Goal: Task Accomplishment & Management: Use online tool/utility

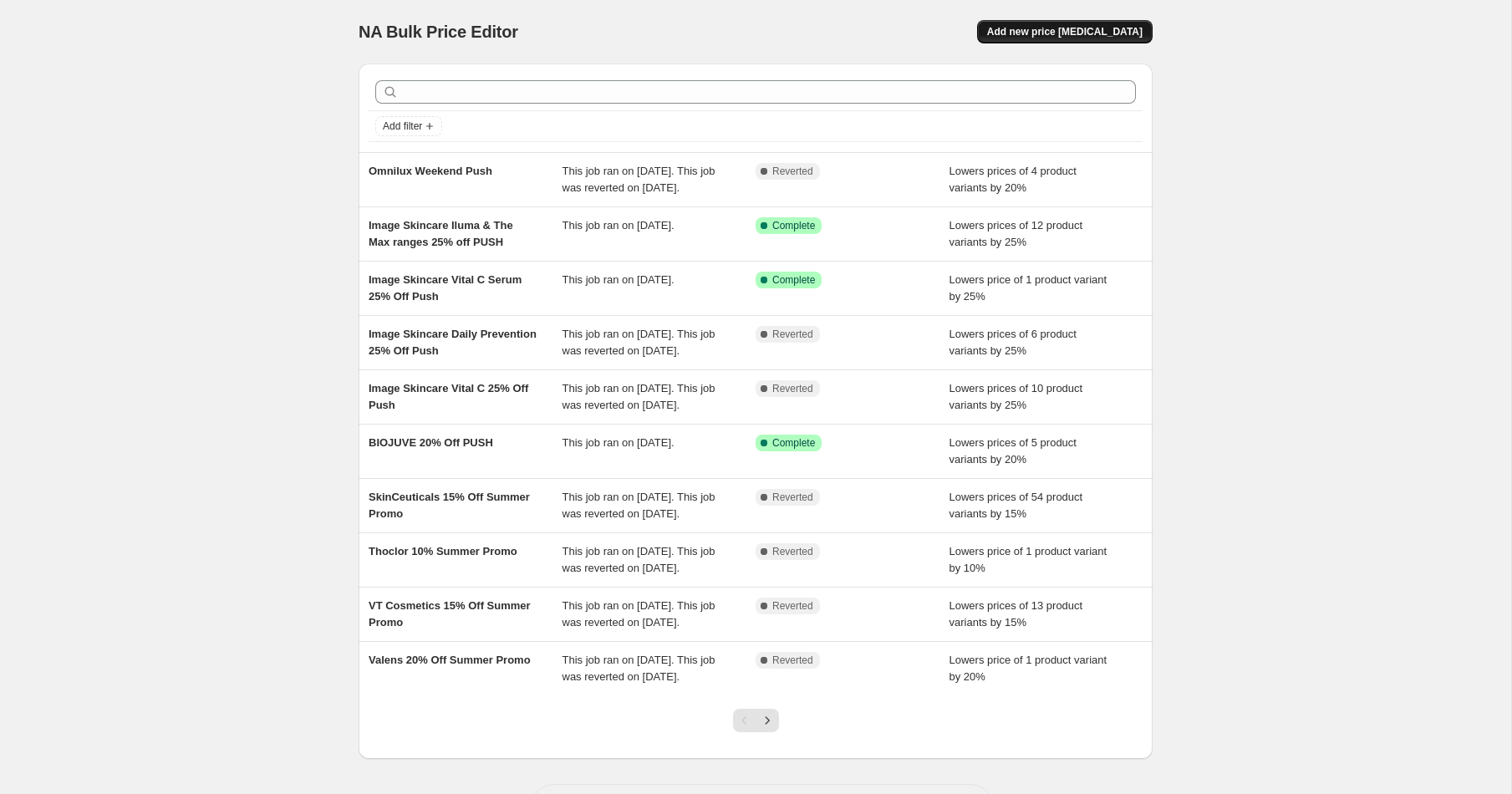
click at [1075, 22] on button "Add new price [MEDICAL_DATA]" at bounding box center [1064, 31] width 176 height 23
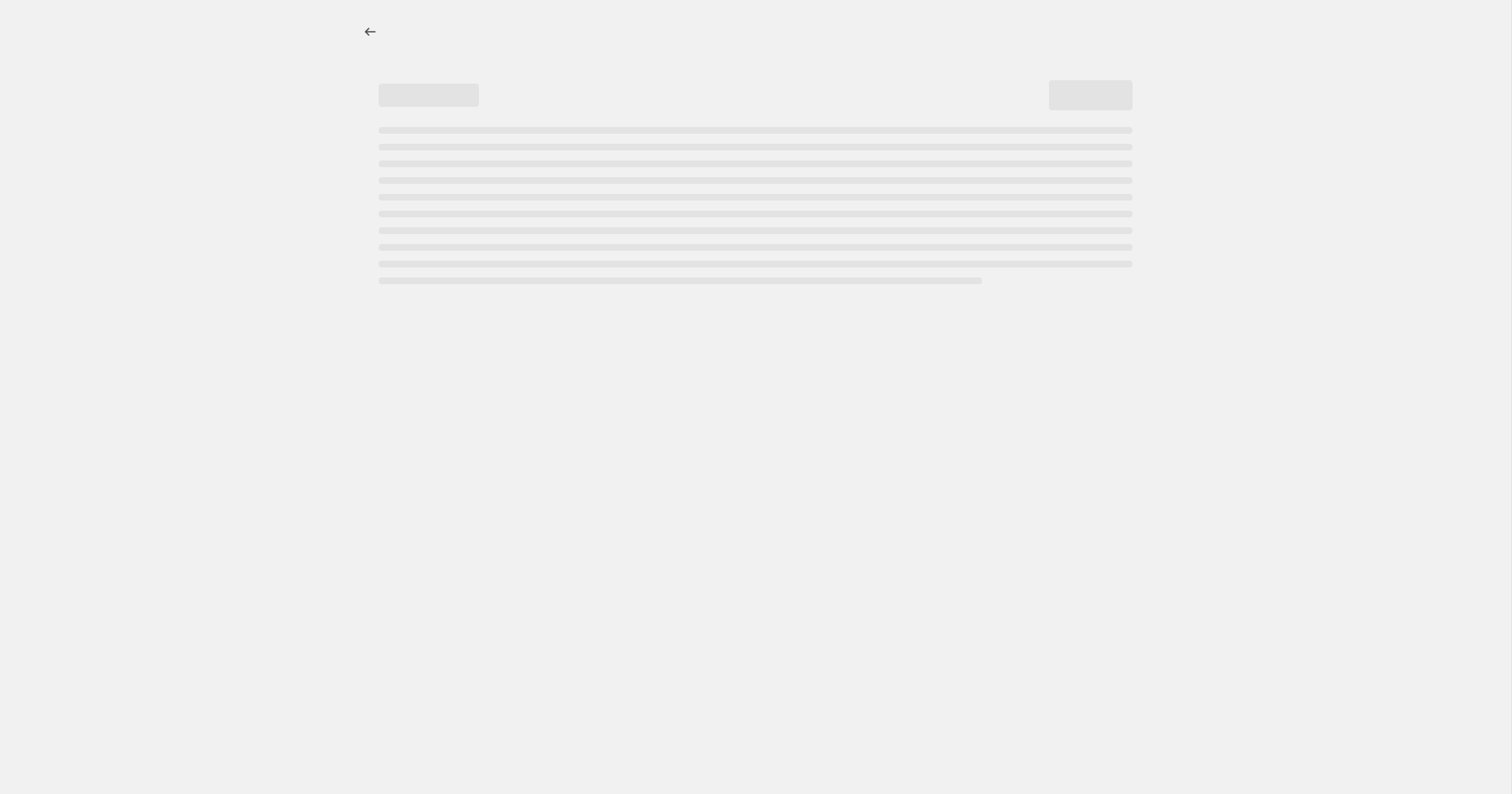
select select "percentage"
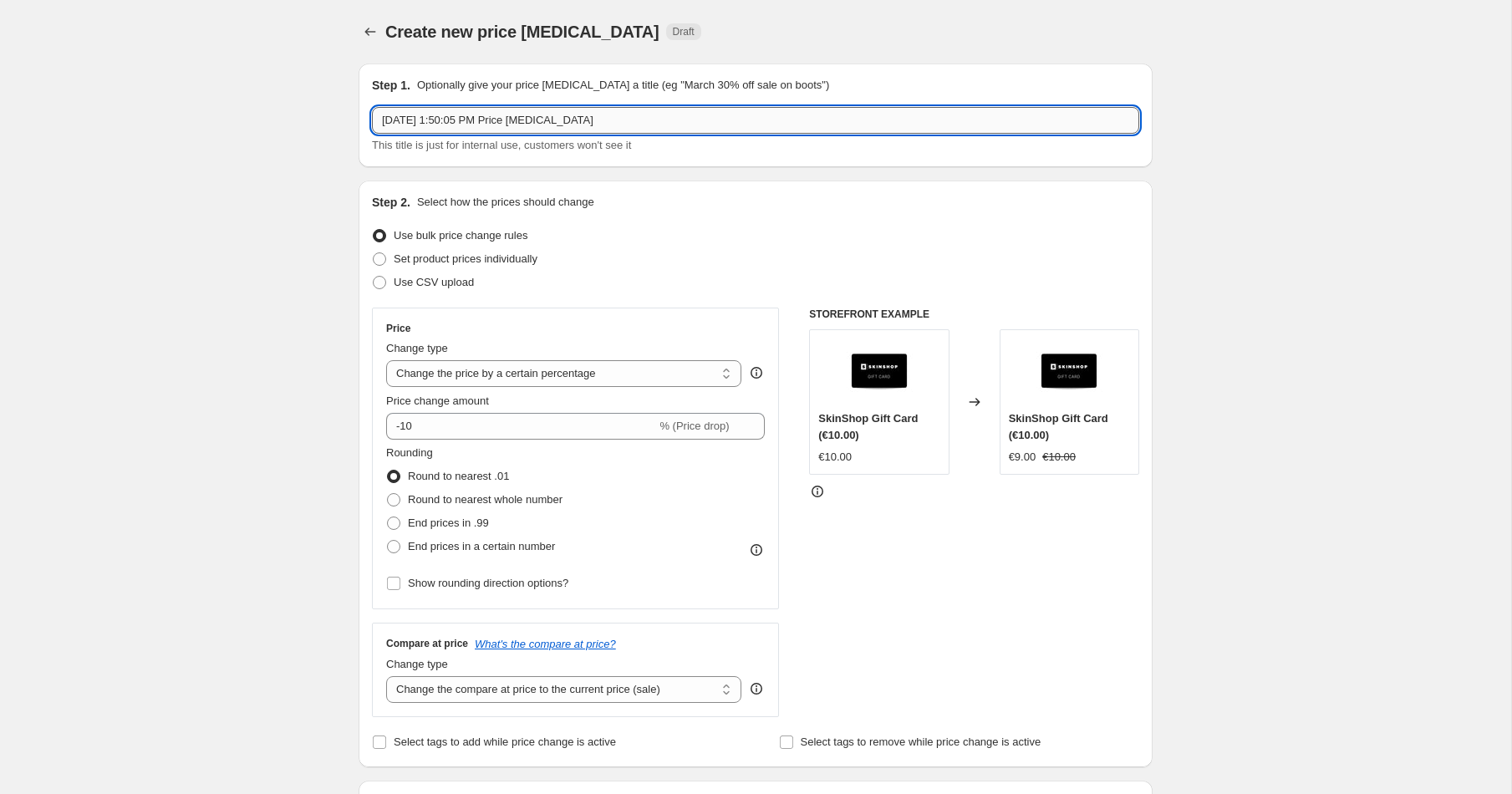
click at [543, 119] on input "[DATE] 1:50:05 PM Price [MEDICAL_DATA]" at bounding box center [756, 120] width 768 height 26
type input "T"
type input "Yonka Push 20% Off"
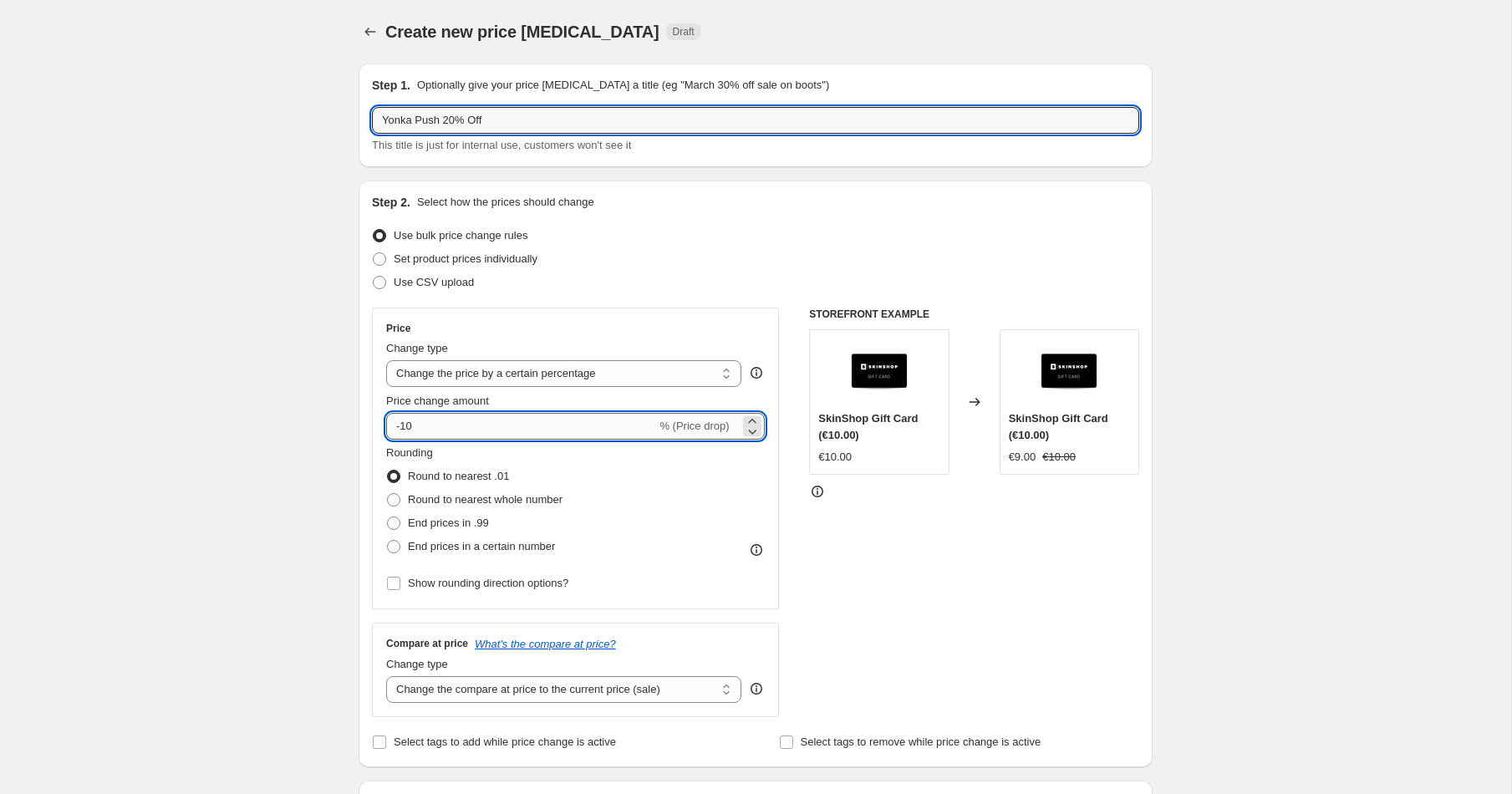
click at [487, 430] on input "-10" at bounding box center [521, 426] width 270 height 26
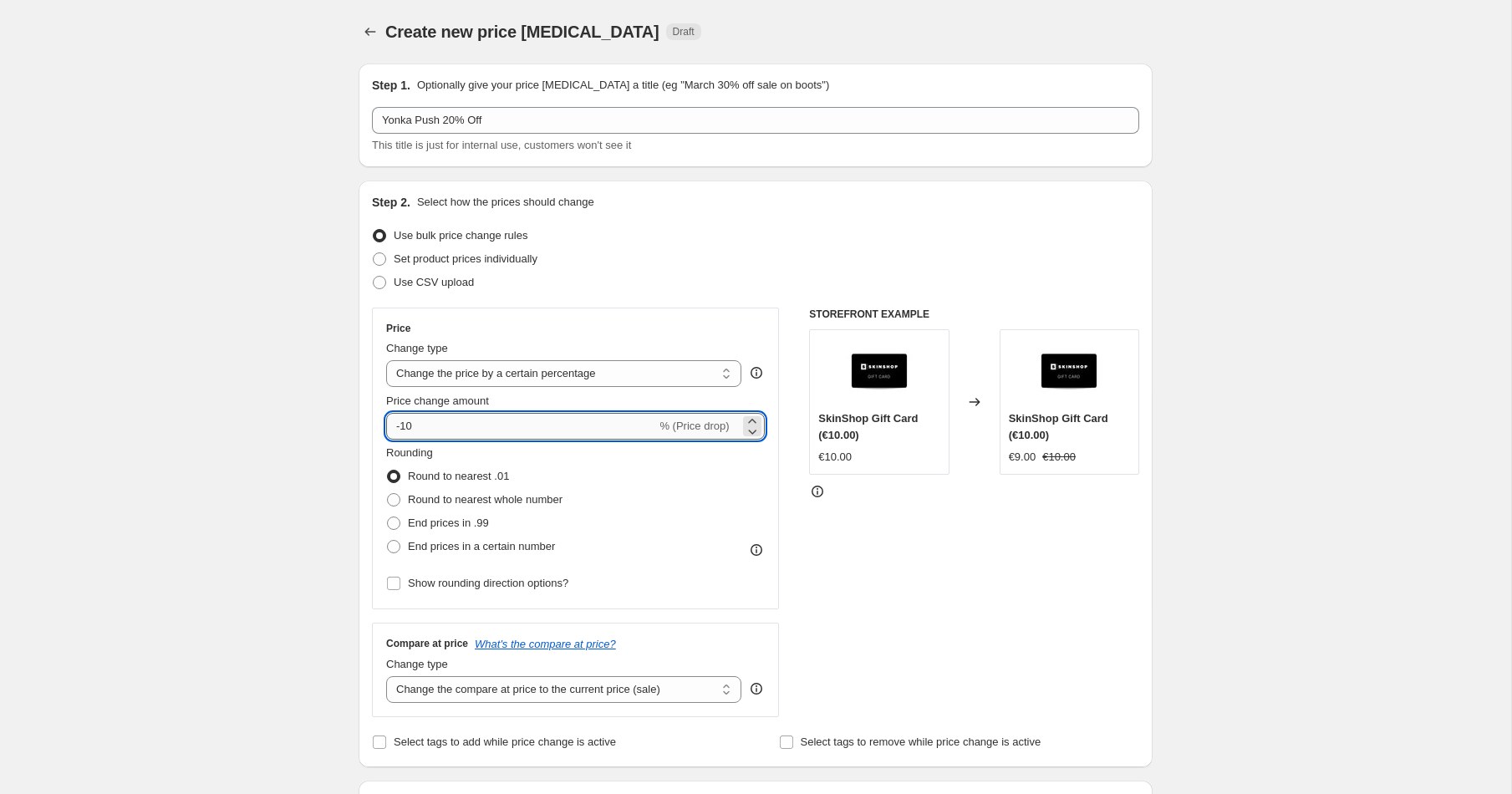
type input "-1"
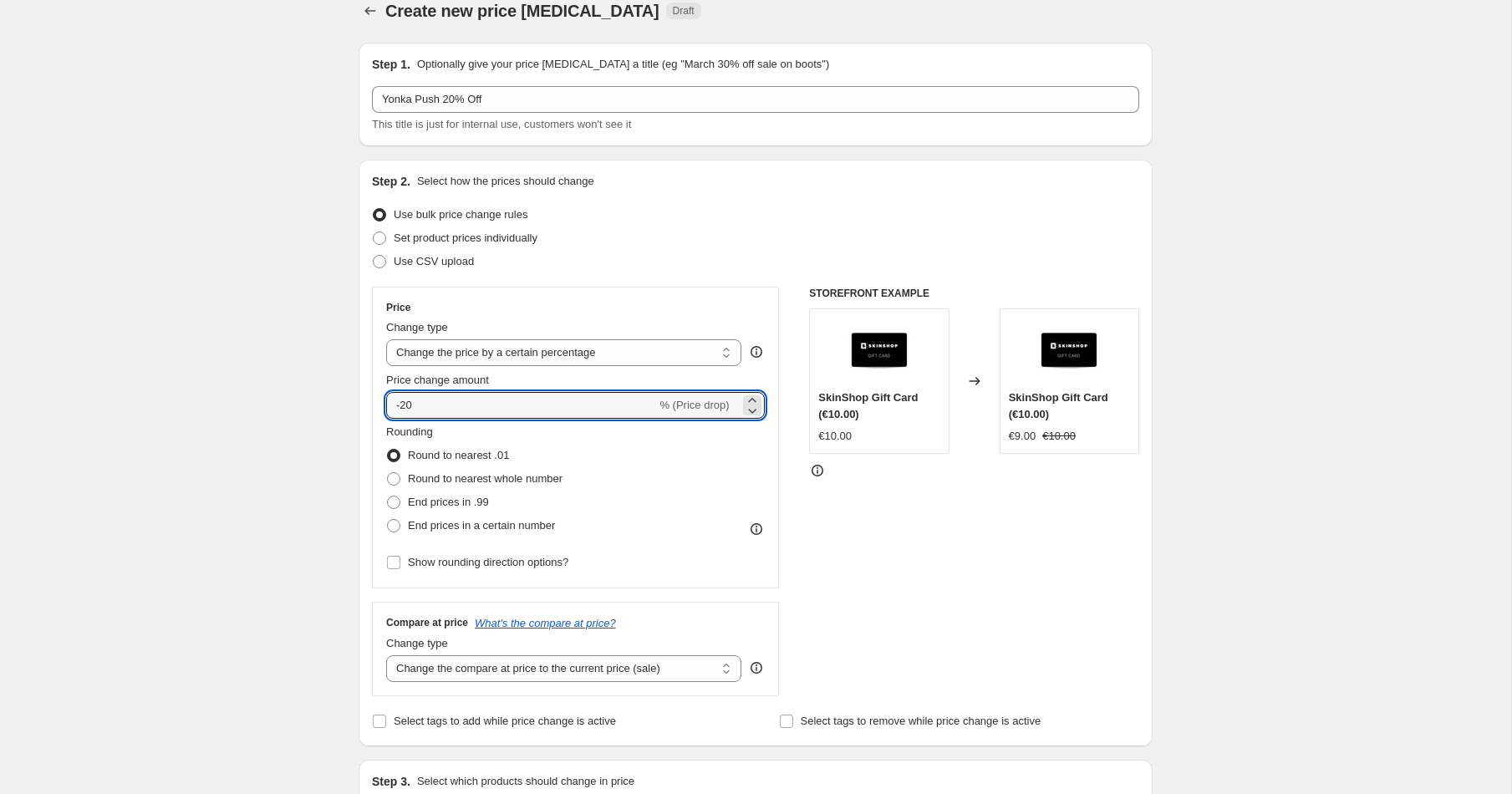
scroll to position [57, 0]
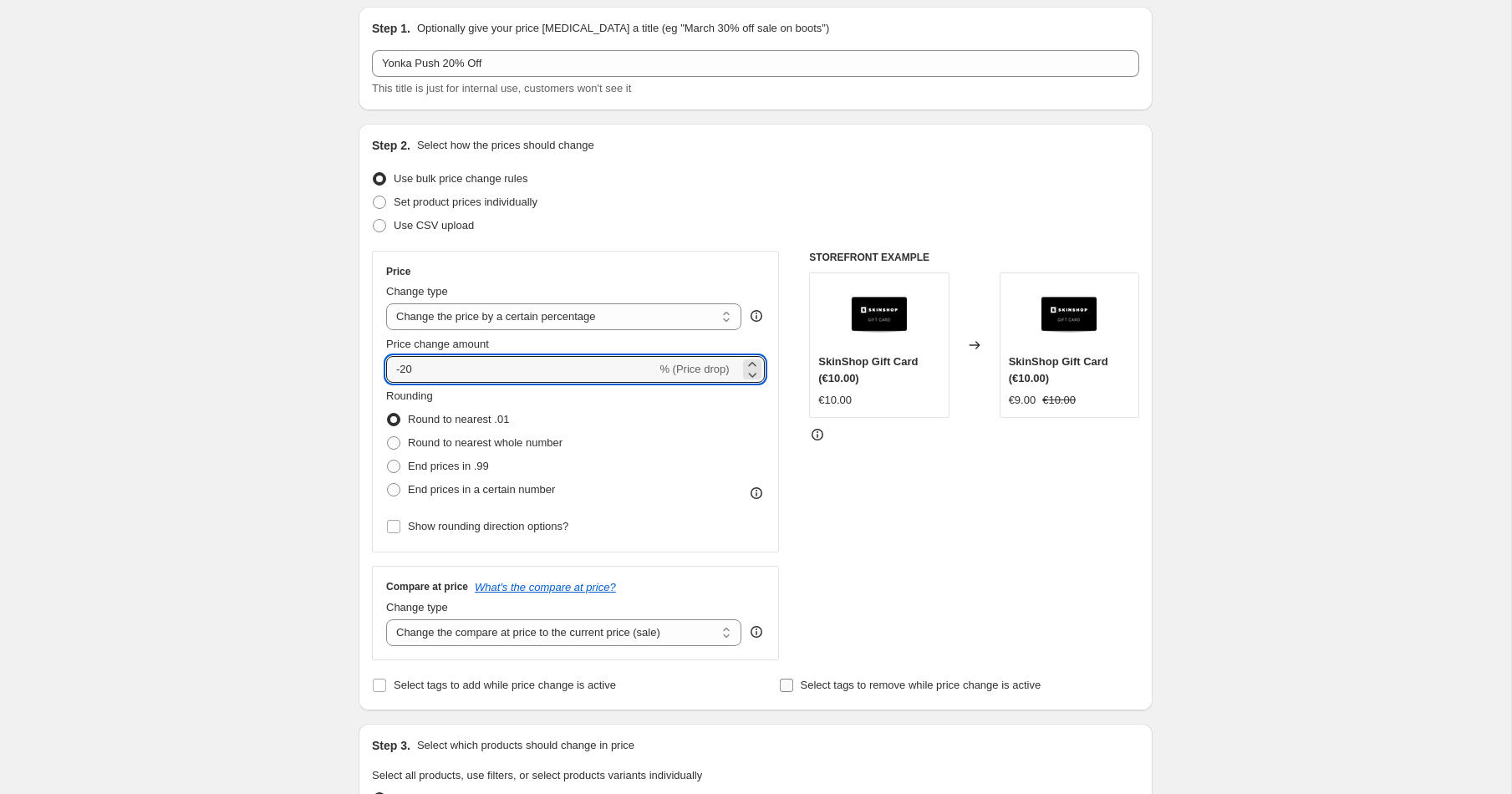
type input "-20"
click at [783, 680] on input "Select tags to remove while price change is active" at bounding box center [787, 685] width 13 height 13
checkbox input "true"
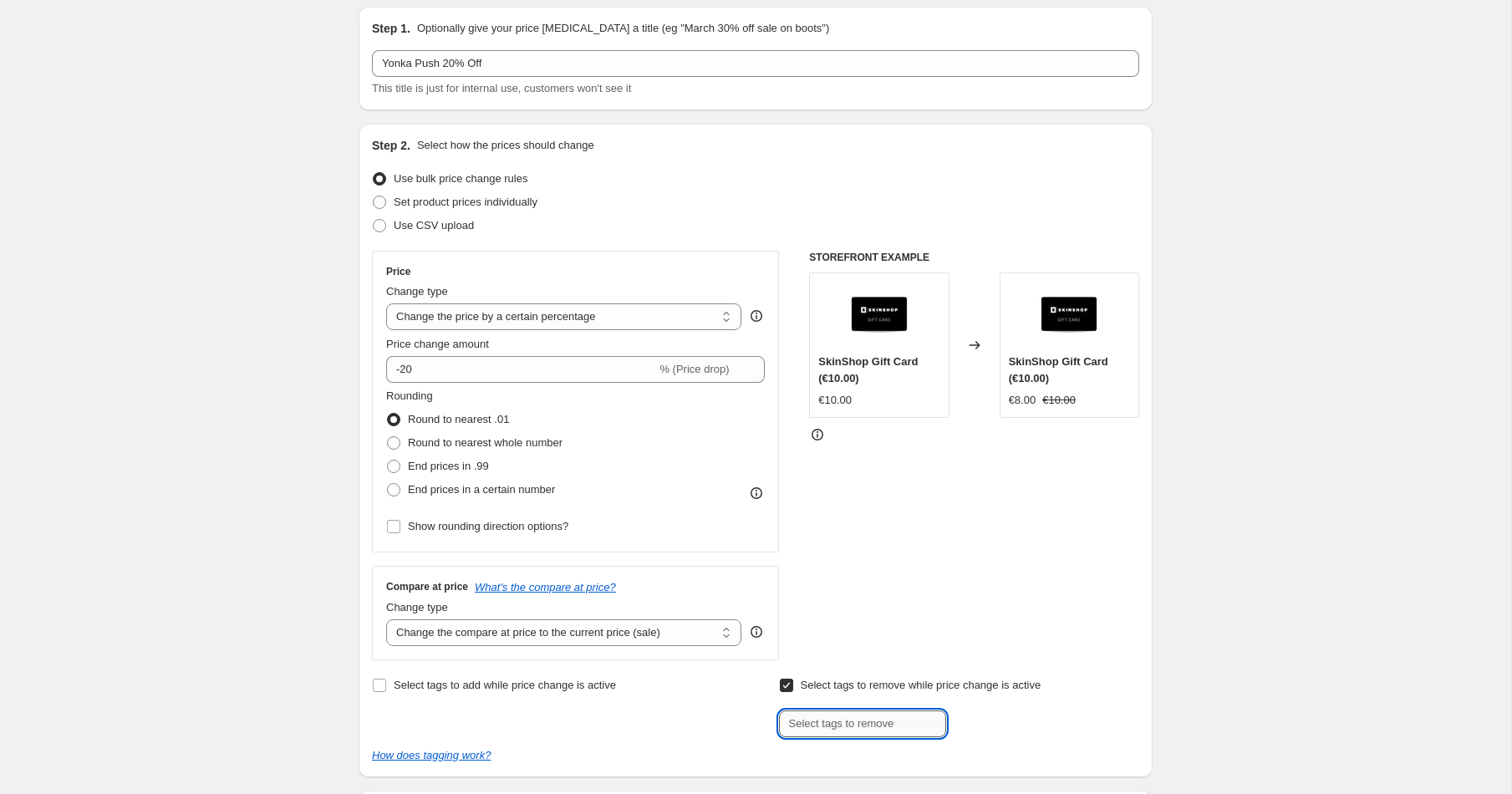
click at [821, 725] on input "text" at bounding box center [863, 724] width 167 height 26
type input "Smile Rewards"
click at [987, 718] on span "Smile Reward..." at bounding box center [1018, 722] width 74 height 11
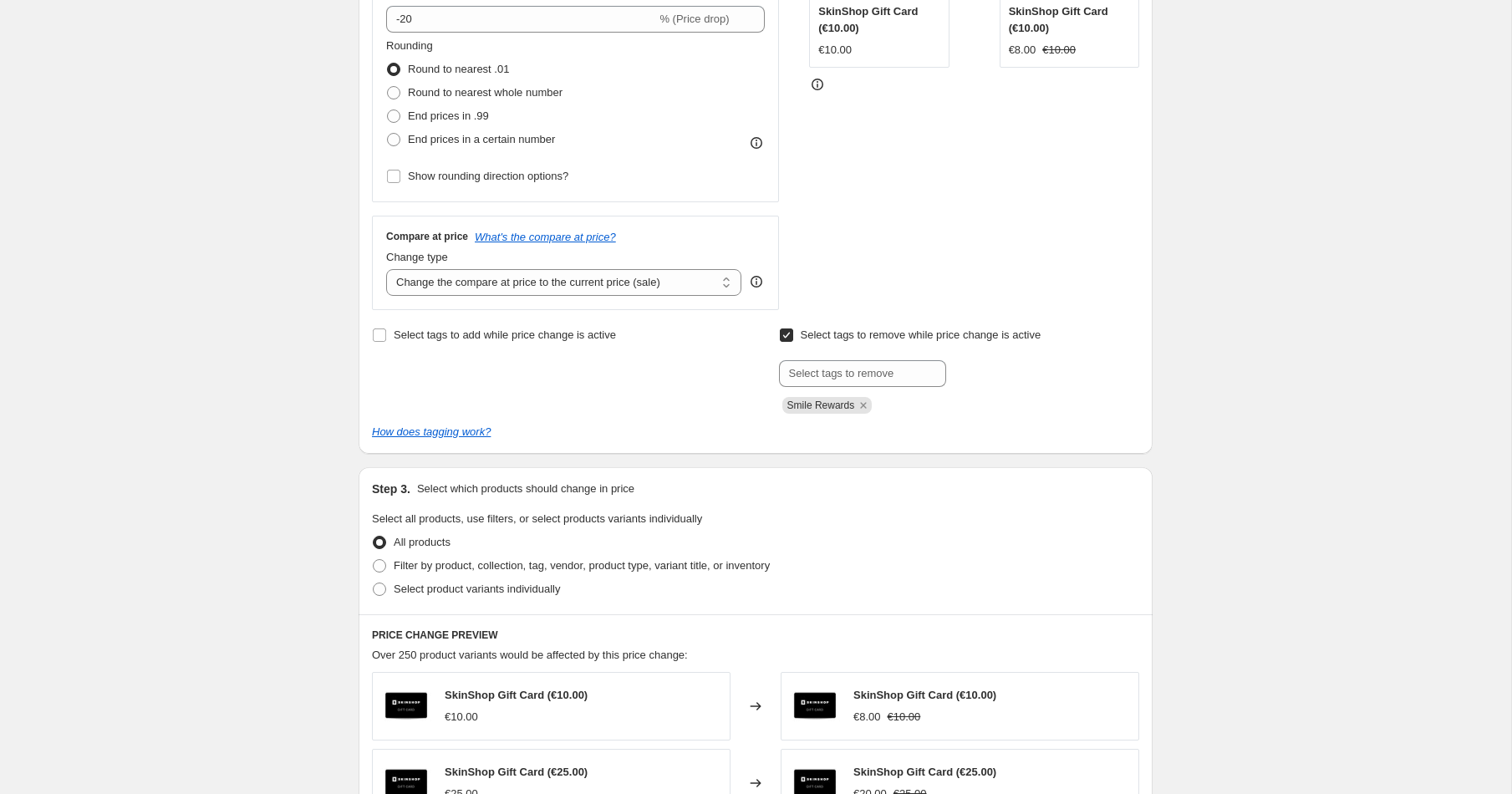
scroll to position [430, 0]
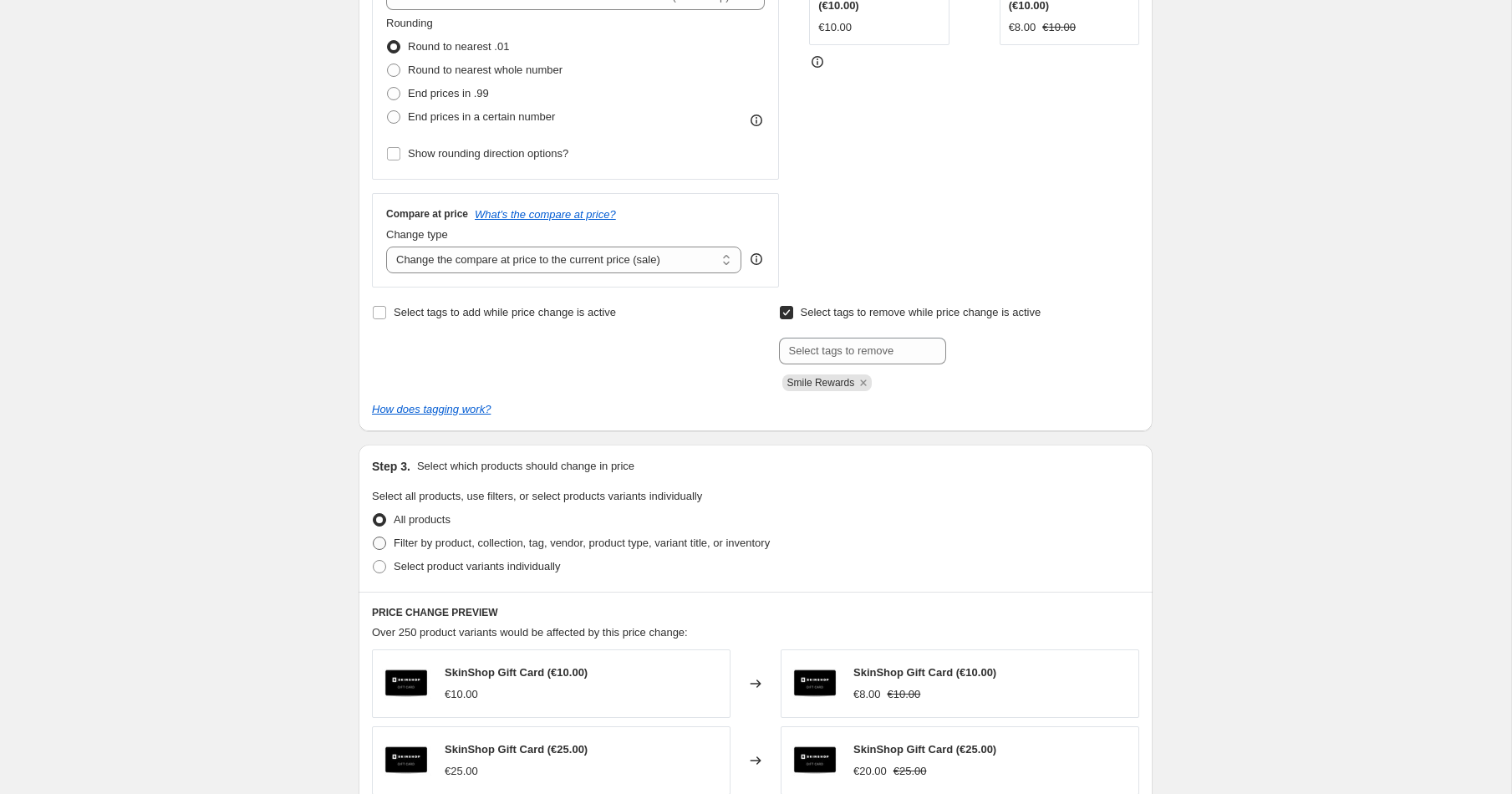
click at [386, 545] on span at bounding box center [379, 543] width 15 height 15
click at [374, 538] on input "Filter by product, collection, tag, vendor, product type, variant title, or inv…" at bounding box center [373, 537] width 1 height 1
radio input "true"
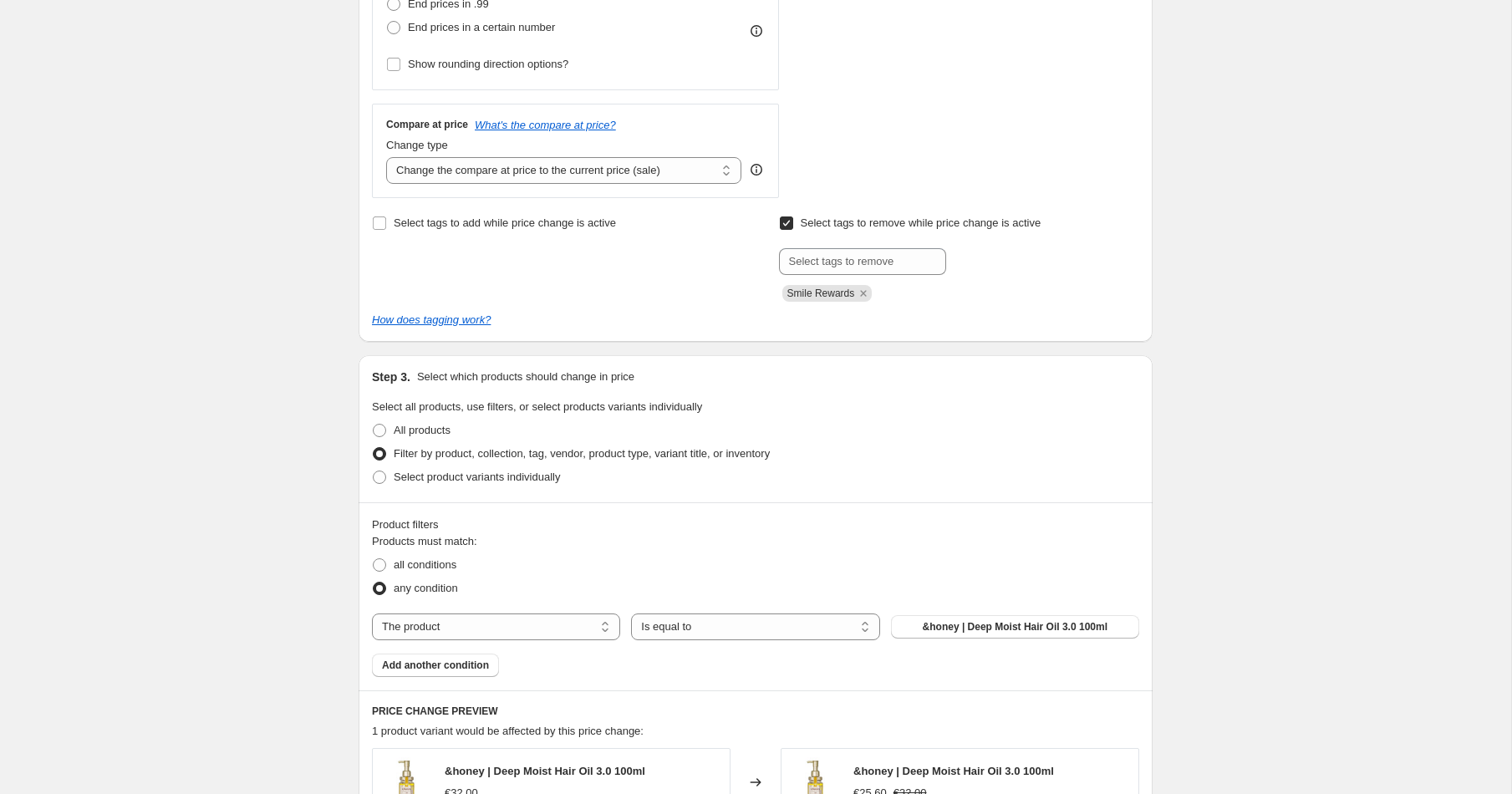
scroll to position [562, 0]
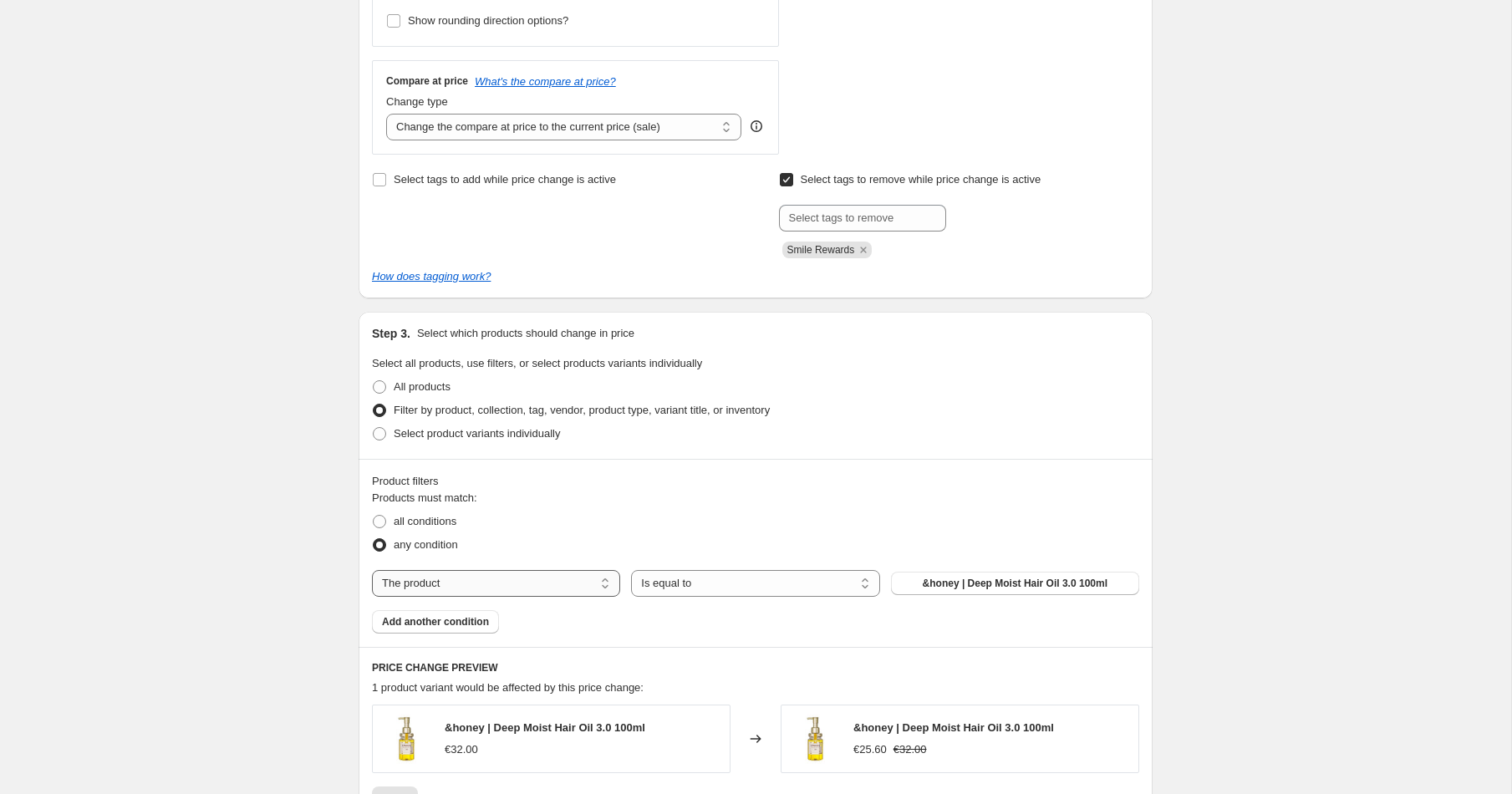
click at [435, 582] on select "The product The product's collection The product's tag The product's vendor The…" at bounding box center [496, 583] width 249 height 26
select select "collection"
click at [1063, 579] on span "Advanced Nutrition Progamme Skin Accumax" at bounding box center [1015, 583] width 218 height 13
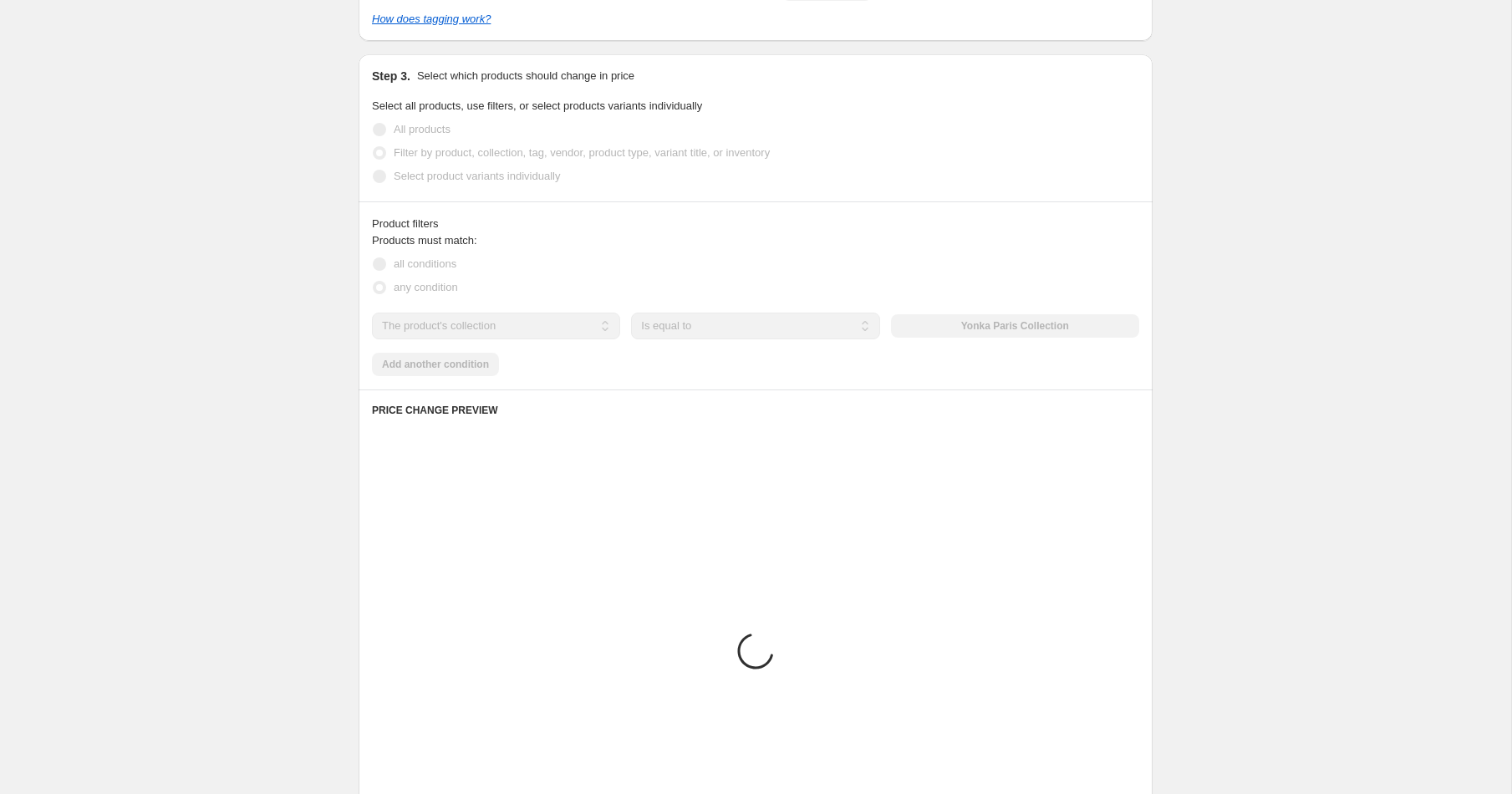
scroll to position [1158, 0]
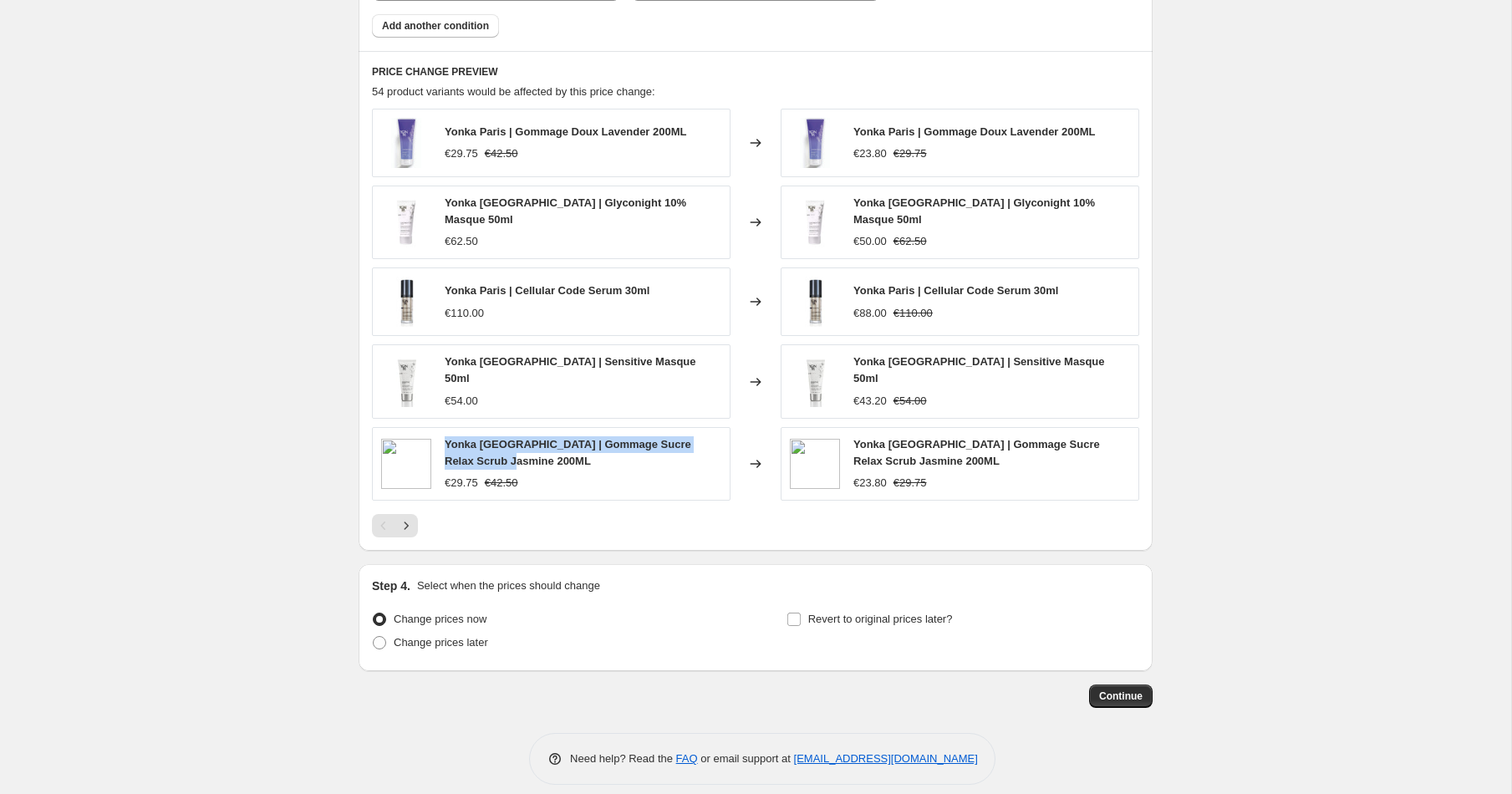
drag, startPoint x: 504, startPoint y: 450, endPoint x: 439, endPoint y: 435, distance: 66.7
click at [439, 435] on div "Yonka [GEOGRAPHIC_DATA] | Gommage Sucre Relax Scrub Jasmine 200ML €29.75 €42.50" at bounding box center [551, 464] width 359 height 73
copy span "Yonka [GEOGRAPHIC_DATA] | Gommage Sucre Relax Scrub Jasmine 200ML"
click at [414, 521] on button "Next" at bounding box center [405, 526] width 23 height 23
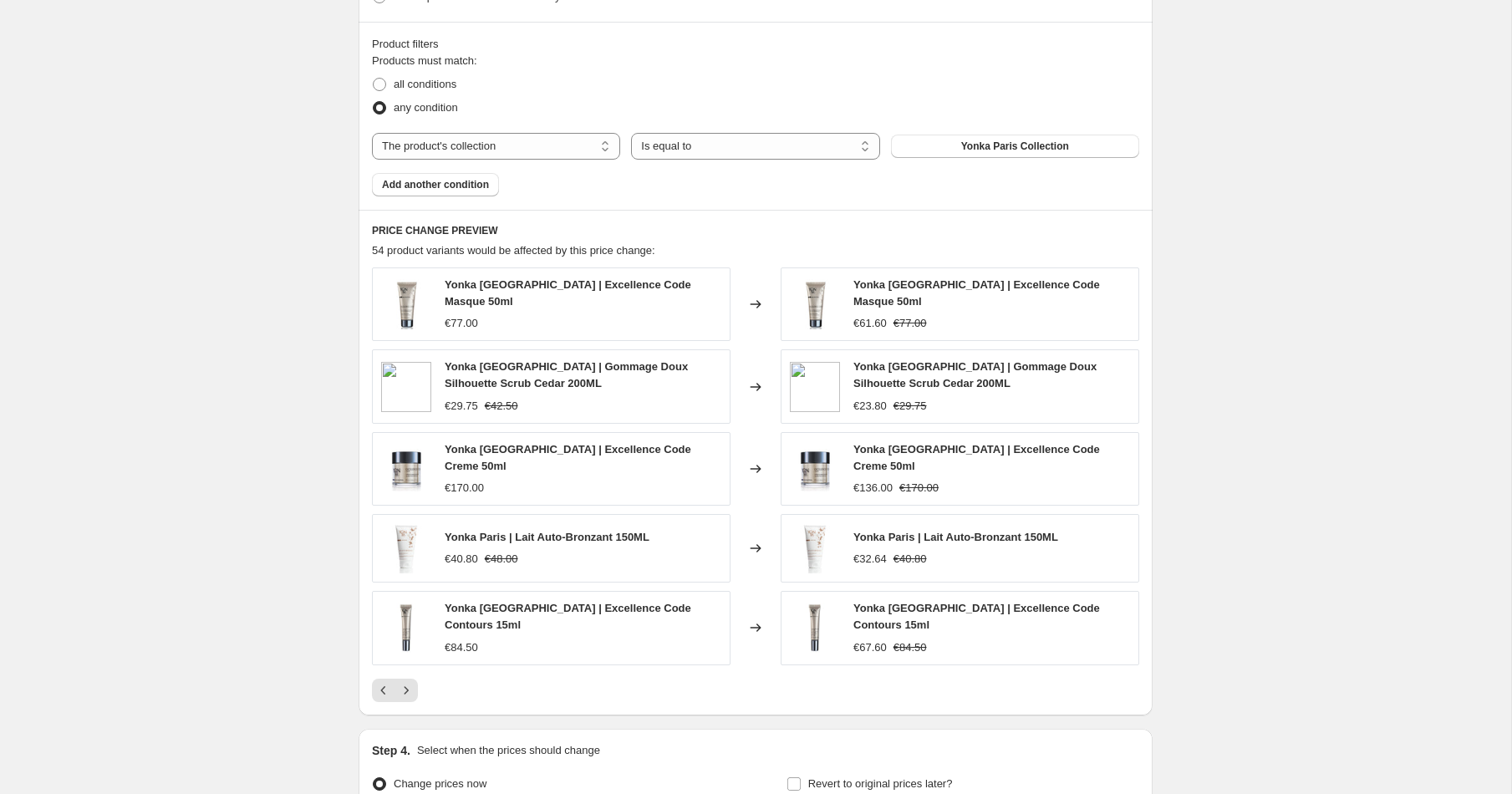
scroll to position [1002, 0]
drag, startPoint x: 531, startPoint y: 380, endPoint x: 442, endPoint y: 362, distance: 90.8
click at [442, 362] on div "Yonka Paris | Gommage Doux Silhouette Scrub Cedar 200ML €29.75 €42.50" at bounding box center [551, 384] width 359 height 73
copy span "Yonka [GEOGRAPHIC_DATA] | Gommage Doux Silhouette Scrub Cedar 200ML"
drag, startPoint x: 630, startPoint y: 526, endPoint x: 417, endPoint y: 520, distance: 213.1
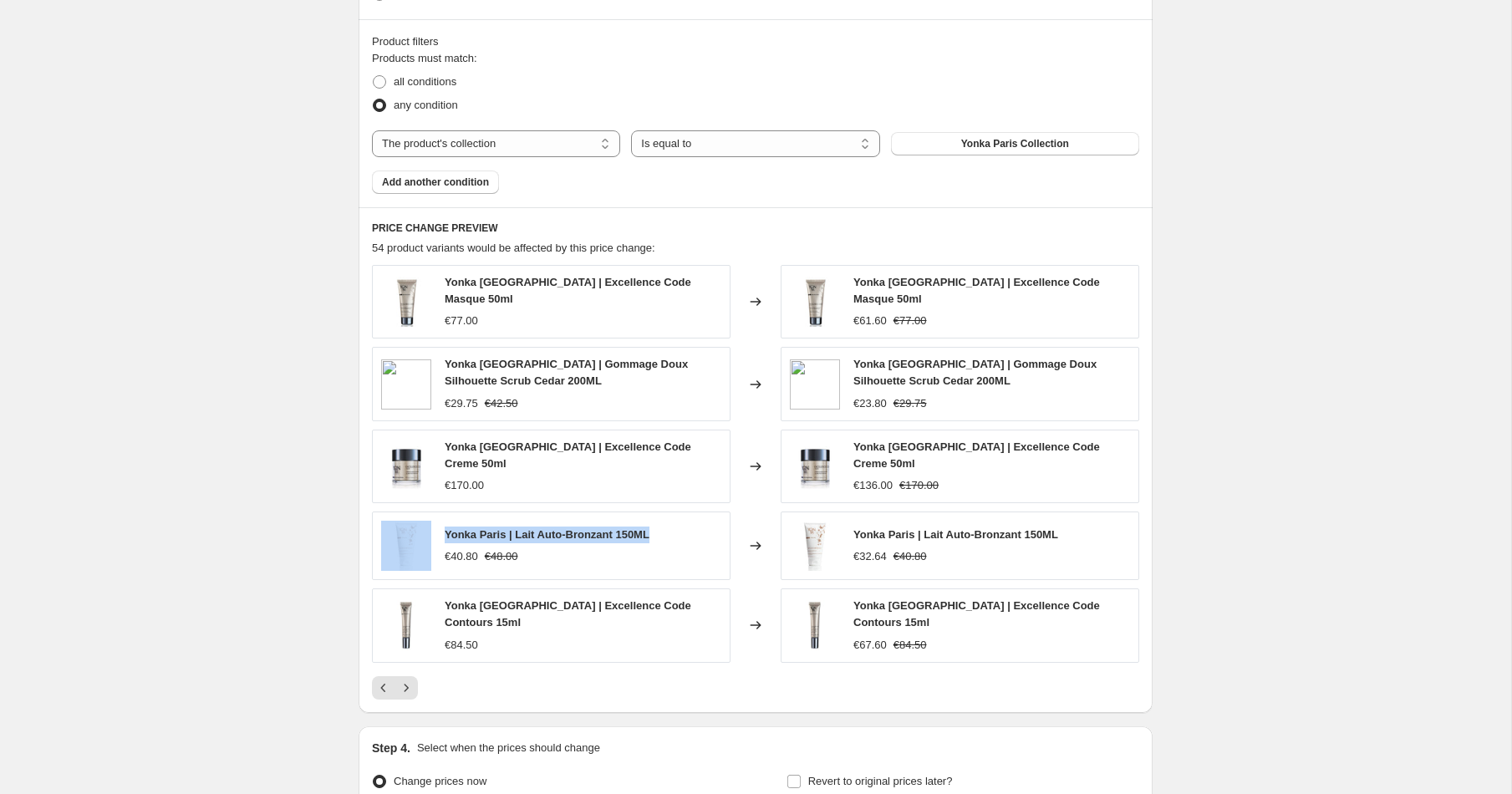
click at [417, 520] on div "Yonka Paris | Lait Auto-Bronzant 150ML €40.80 €48.00" at bounding box center [551, 545] width 359 height 69
copy div "Yonka Paris | Lait Auto-Bronzant 150ML"
click at [407, 683] on icon "Next" at bounding box center [406, 687] width 4 height 8
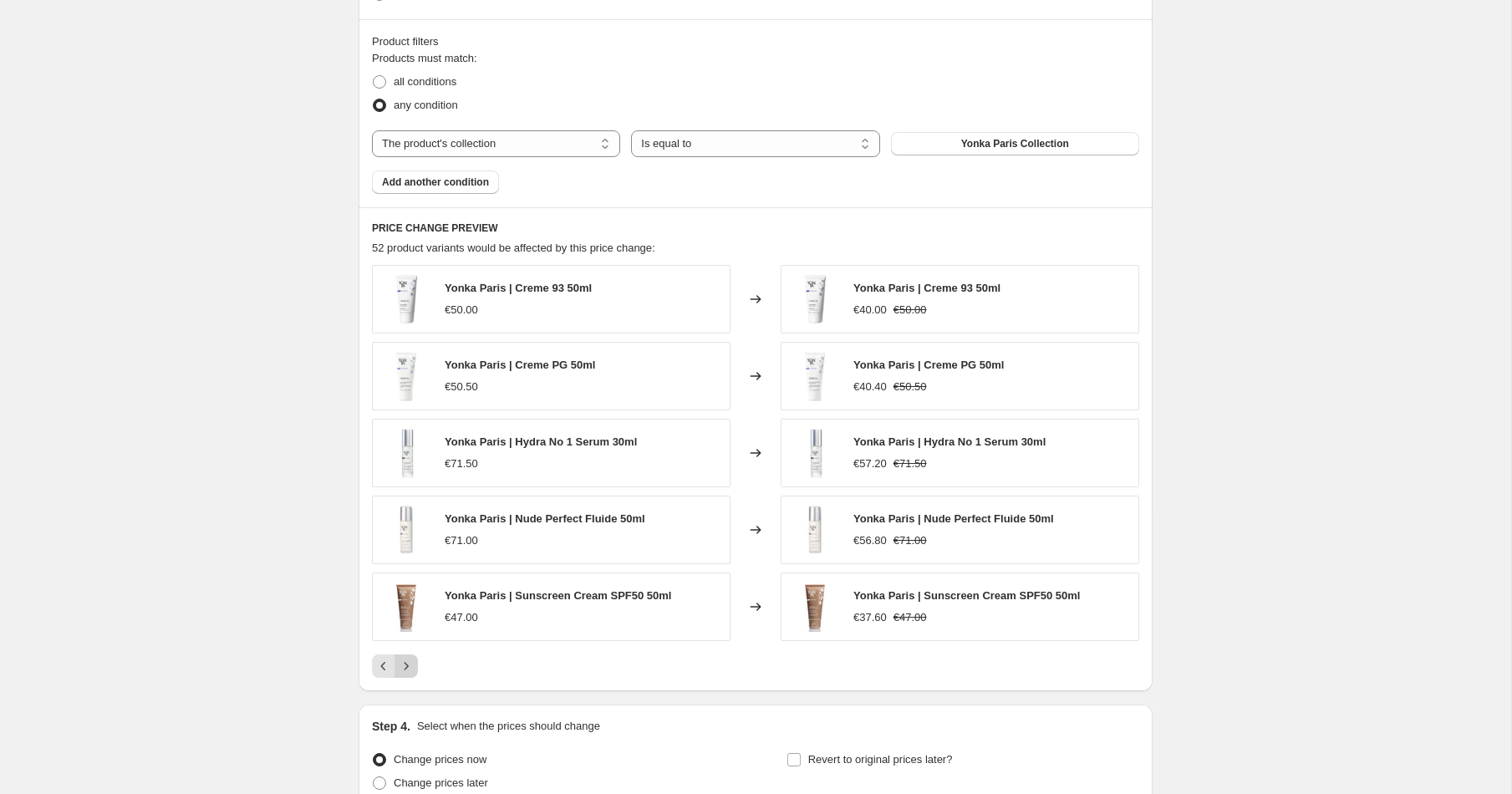
click at [409, 665] on icon "Next" at bounding box center [406, 666] width 17 height 17
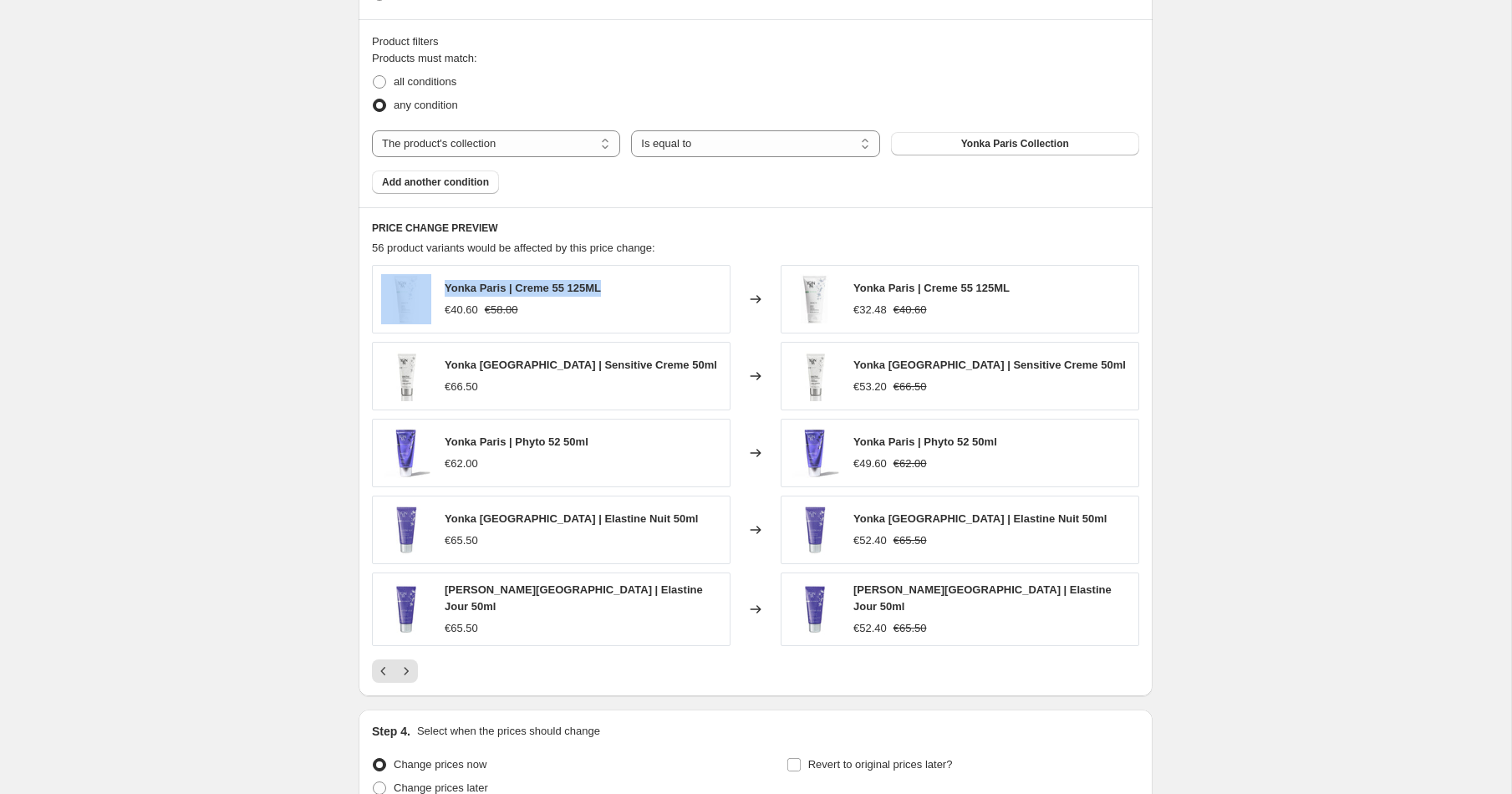
drag, startPoint x: 611, startPoint y: 286, endPoint x: 430, endPoint y: 275, distance: 181.3
click at [430, 275] on div "Yonka Paris | Creme 55 125ML €40.60 €58.00" at bounding box center [551, 298] width 359 height 69
copy div "Yonka Paris | Creme 55 125ML"
click at [449, 182] on span "Add another condition" at bounding box center [435, 182] width 107 height 13
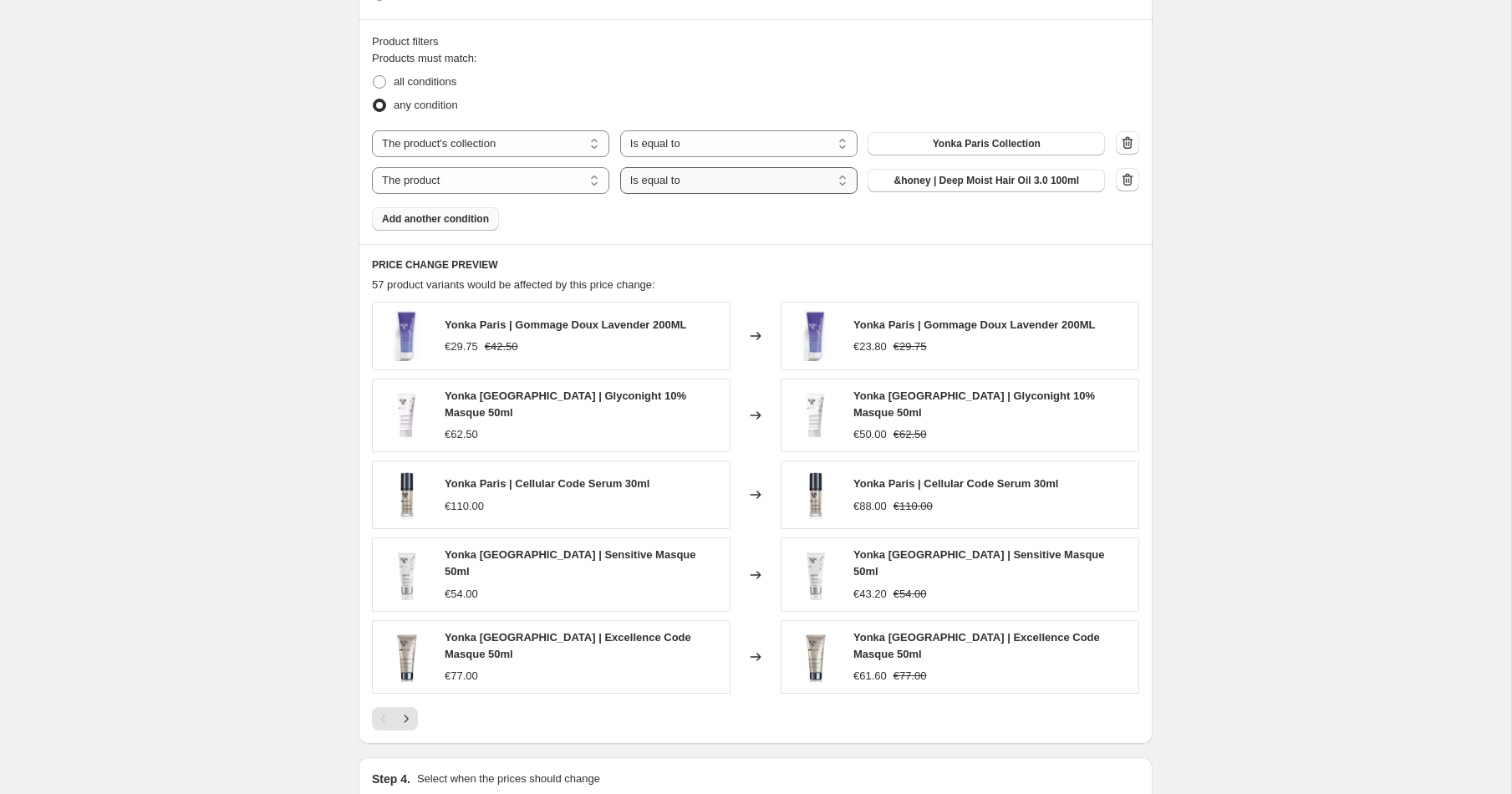
click at [652, 184] on select "Is equal to Is not equal to" at bounding box center [739, 180] width 237 height 26
select select "not_equal"
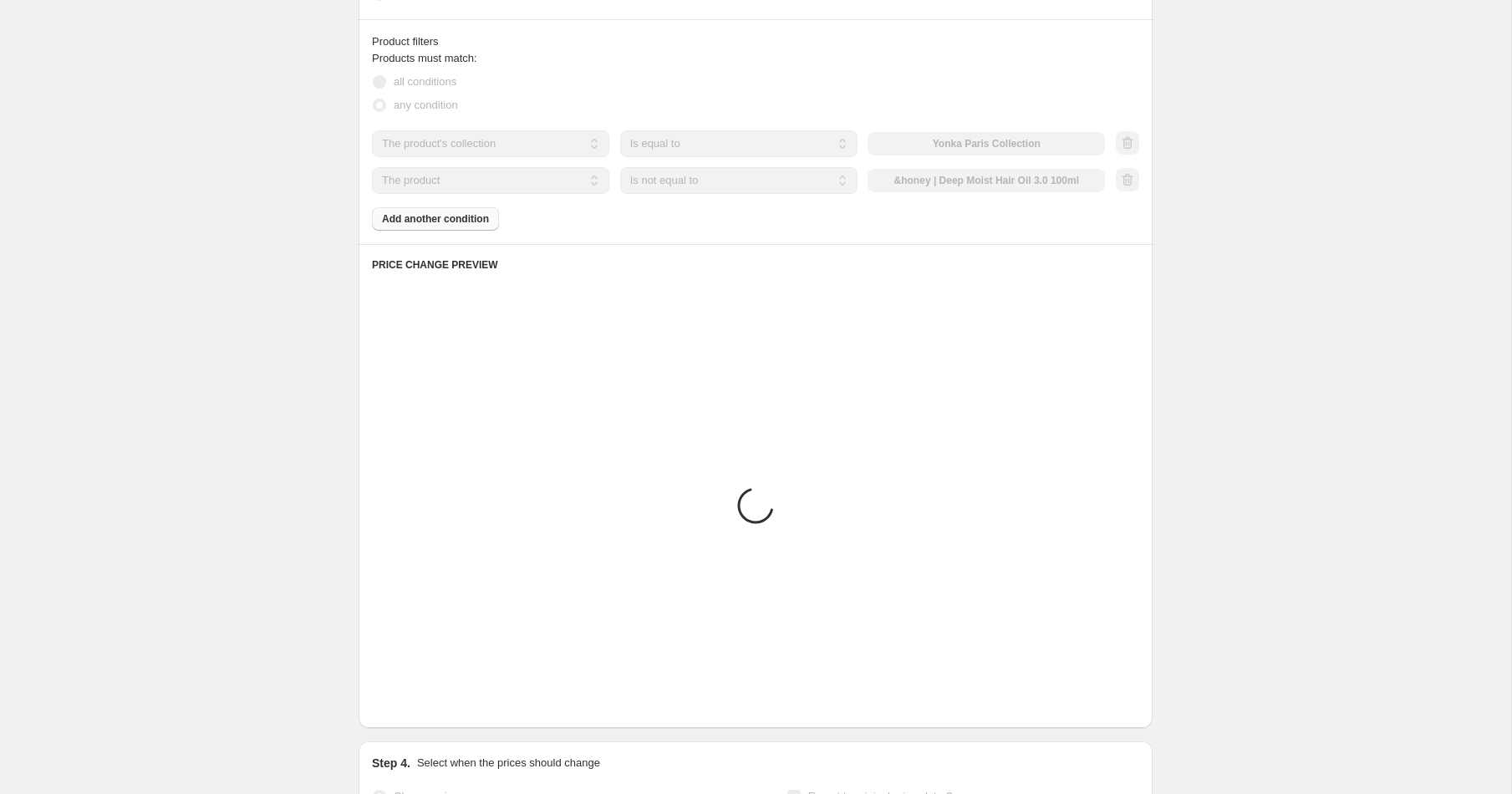
click at [1046, 182] on div "The product The product's collection The product's tag The product's vendor The…" at bounding box center [738, 180] width 733 height 26
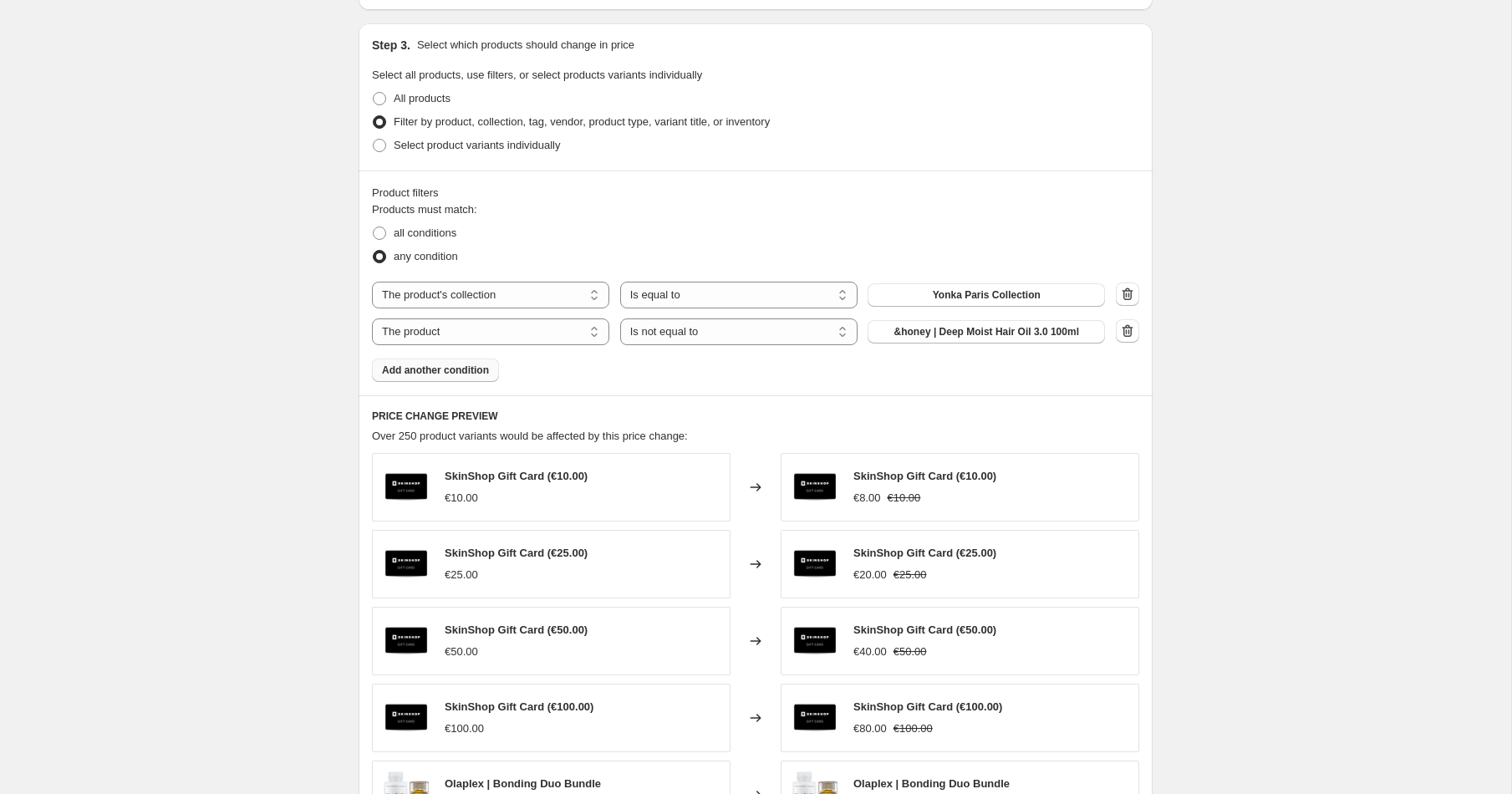
scroll to position [847, 0]
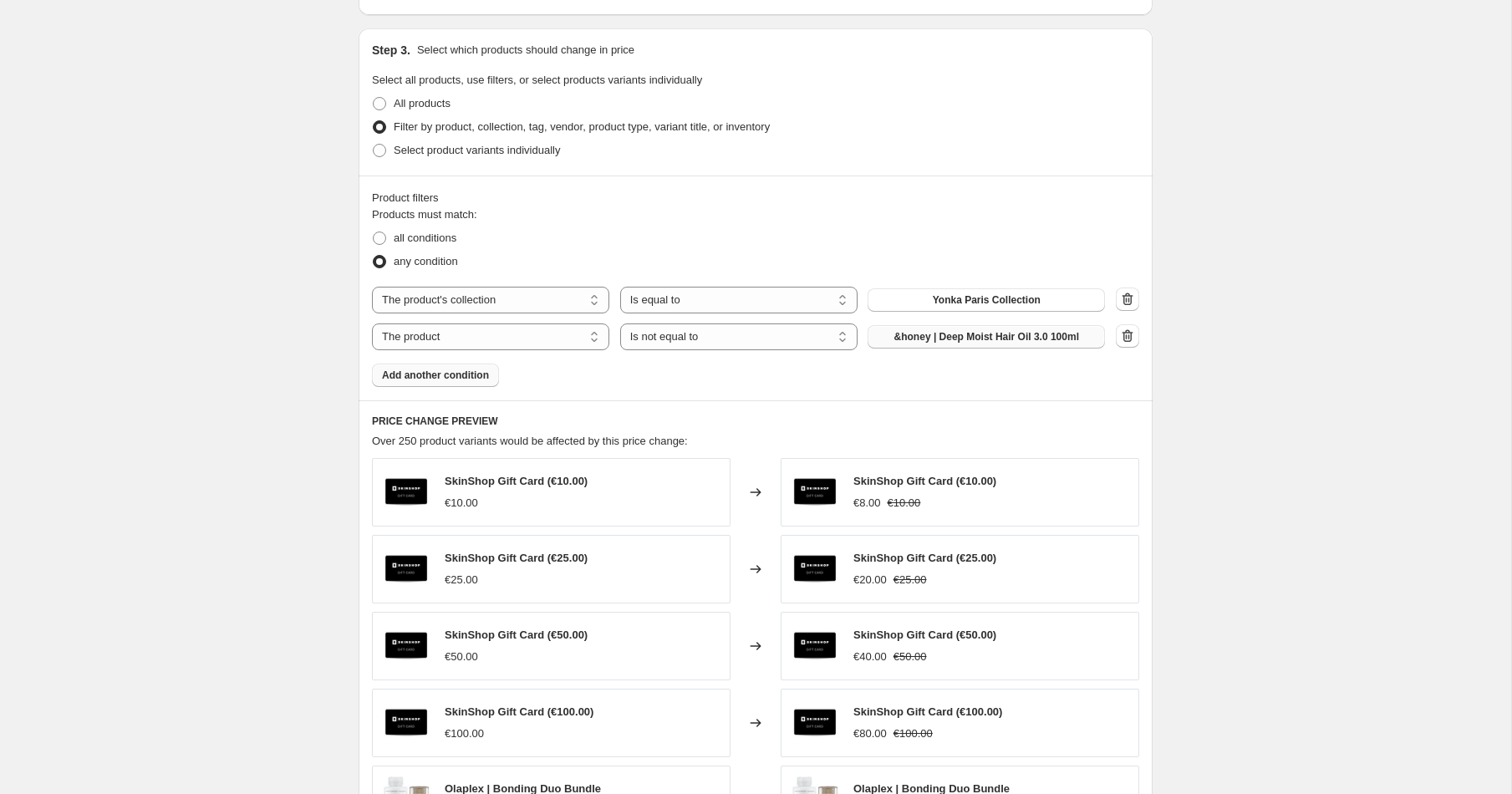
click at [985, 336] on span "&honey | Deep Moist Hair Oil 3.0 100ml" at bounding box center [986, 337] width 185 height 13
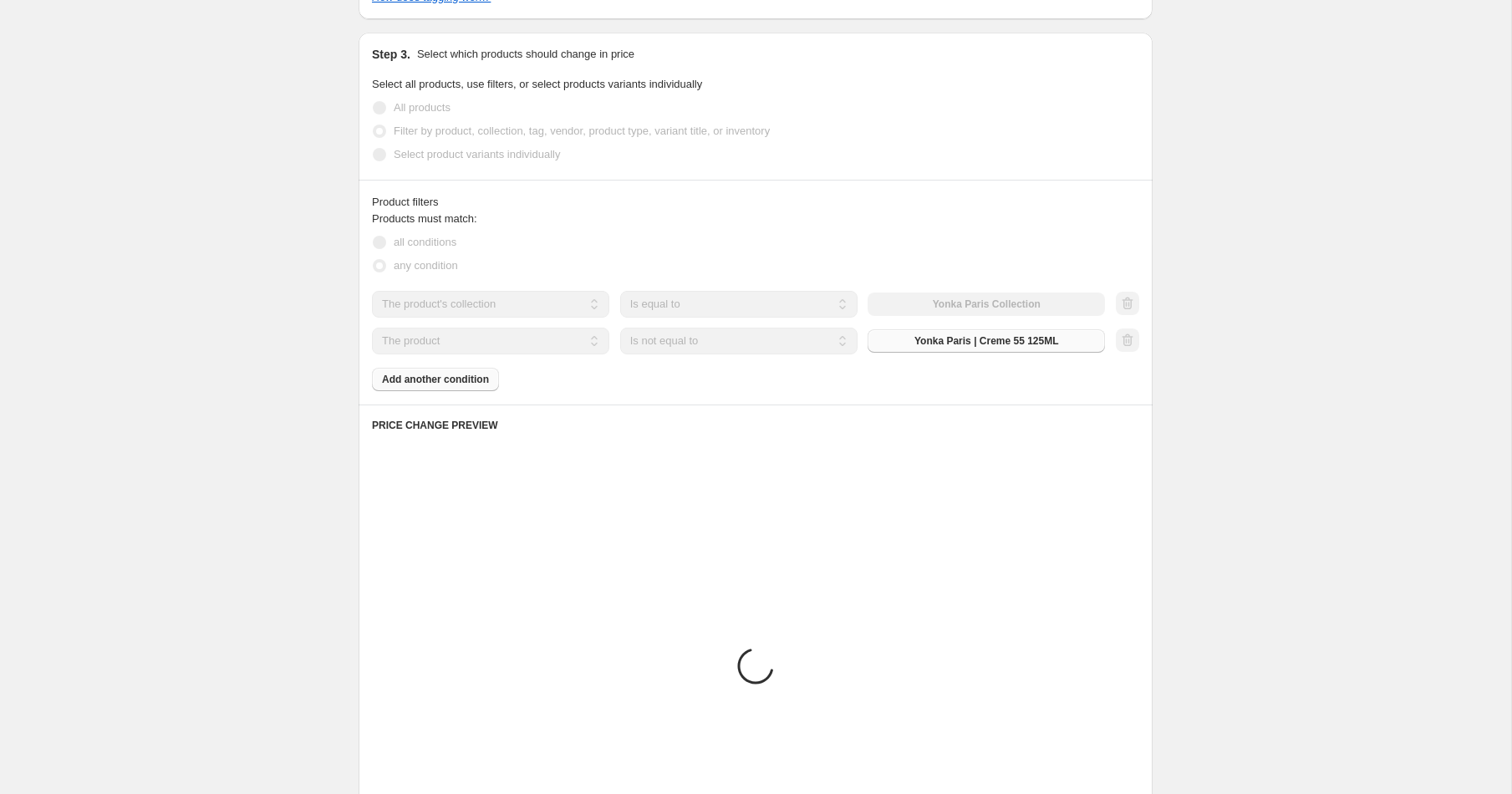
click at [380, 243] on span at bounding box center [379, 242] width 13 height 13
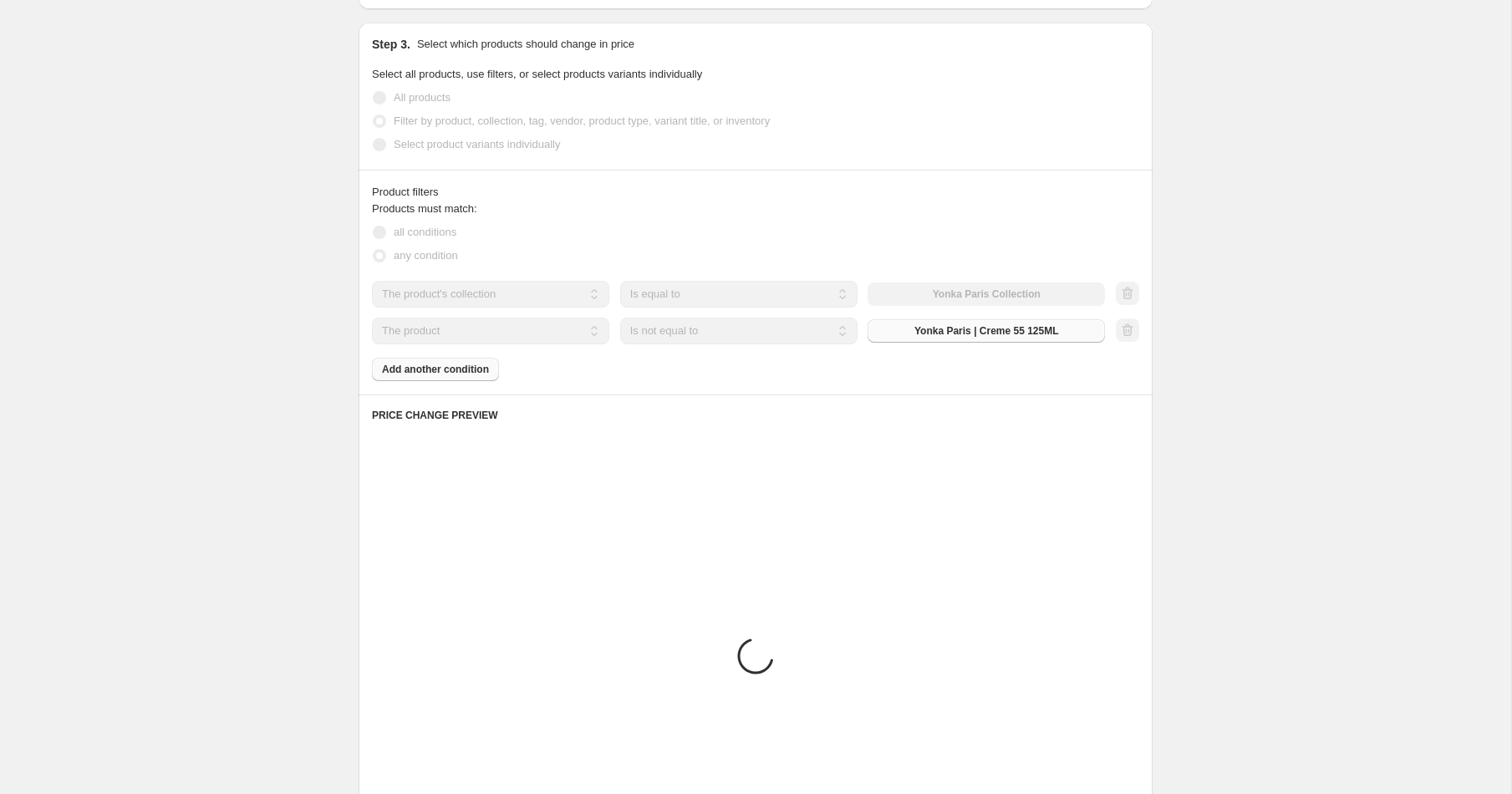
scroll to position [862, 0]
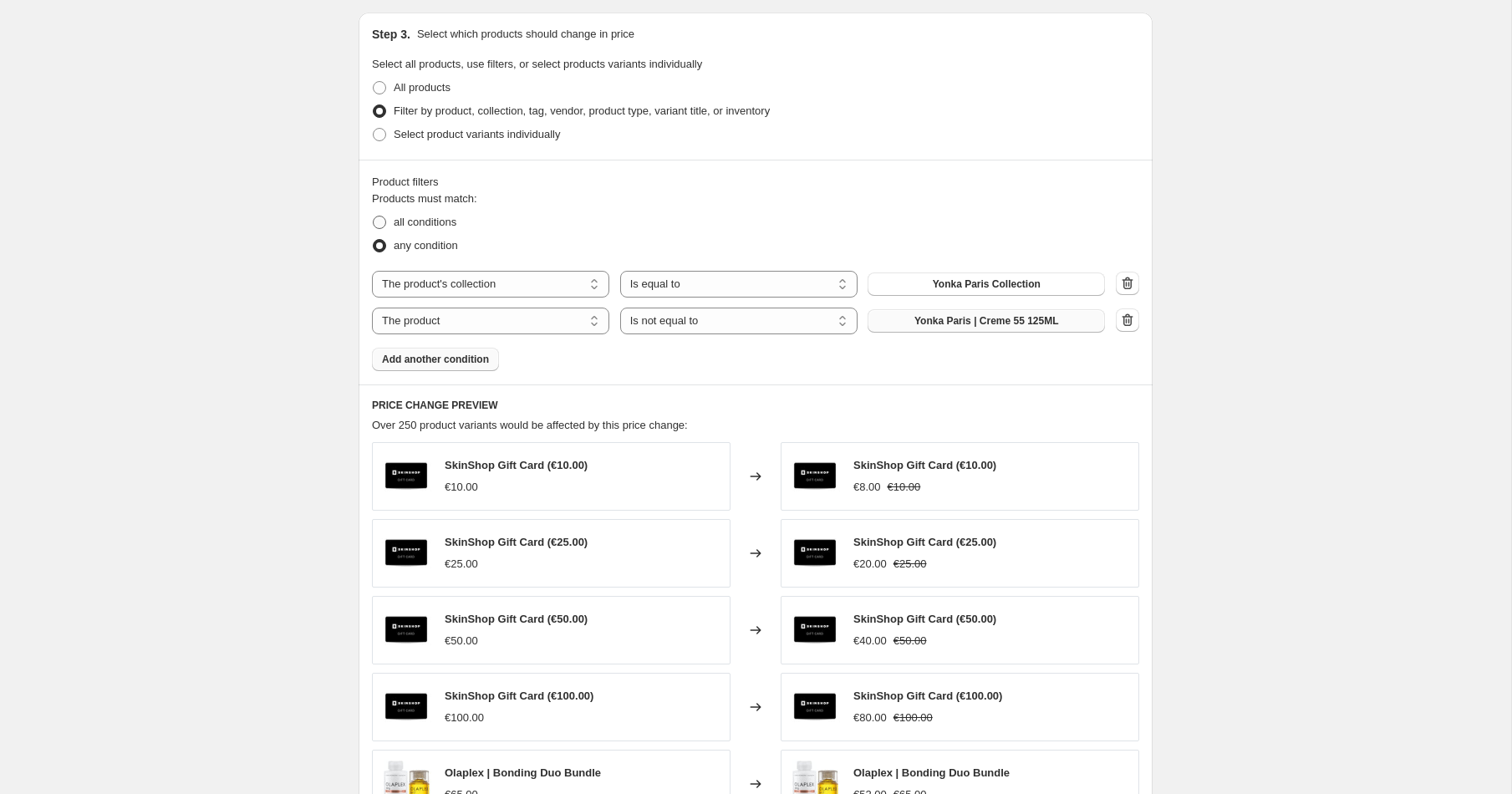
click at [378, 220] on span at bounding box center [379, 222] width 13 height 13
click at [374, 217] on input "all conditions" at bounding box center [373, 216] width 1 height 1
radio input "true"
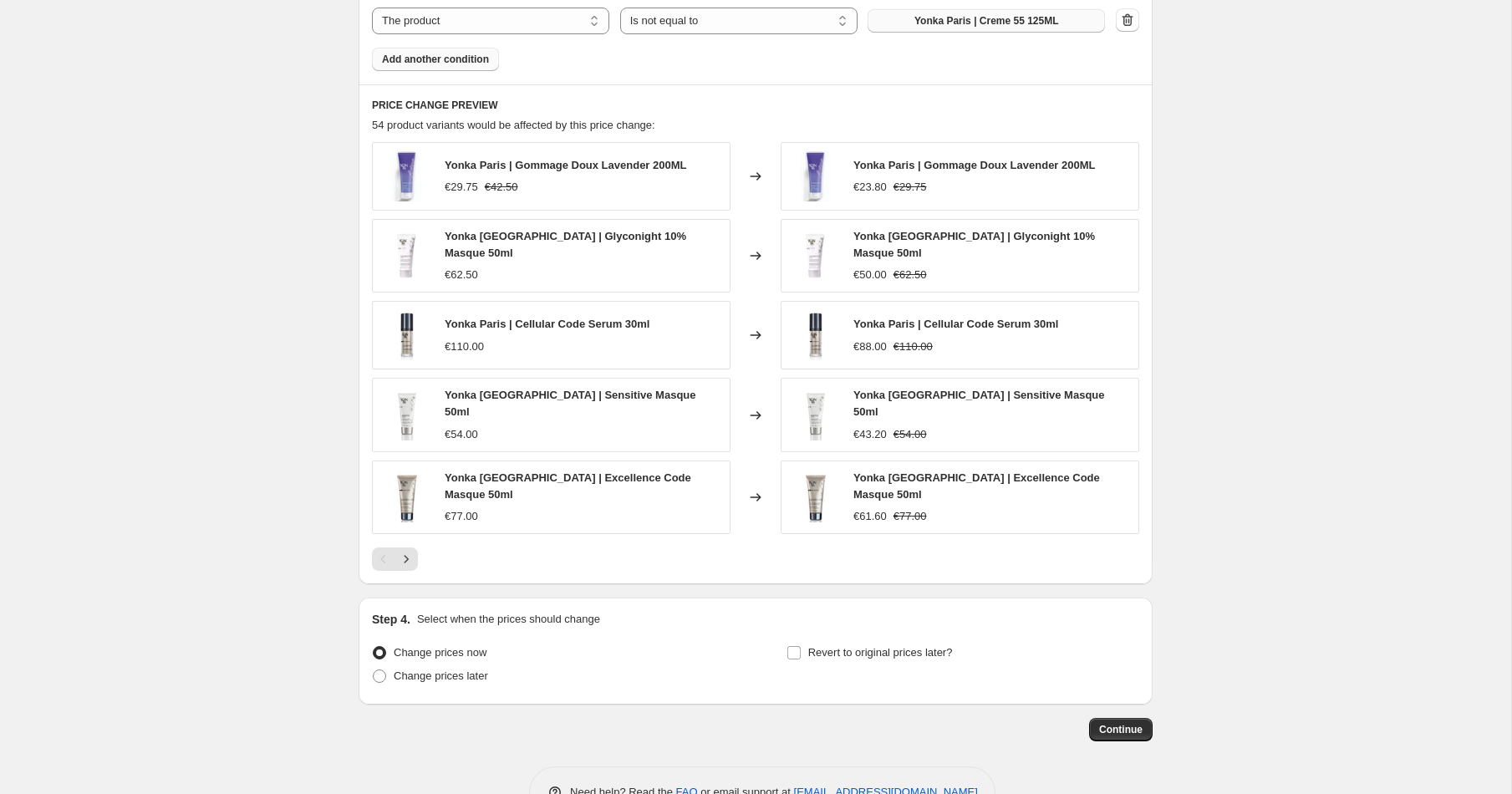
scroll to position [1164, 0]
drag, startPoint x: 695, startPoint y: 163, endPoint x: 505, endPoint y: 153, distance: 190.3
click at [483, 144] on div "Yonka Paris | Gommage Doux Lavender 200ML €29.75 €42.50" at bounding box center [551, 175] width 359 height 69
copy span "Yonka Paris | Gommage Doux Lavender 200ML"
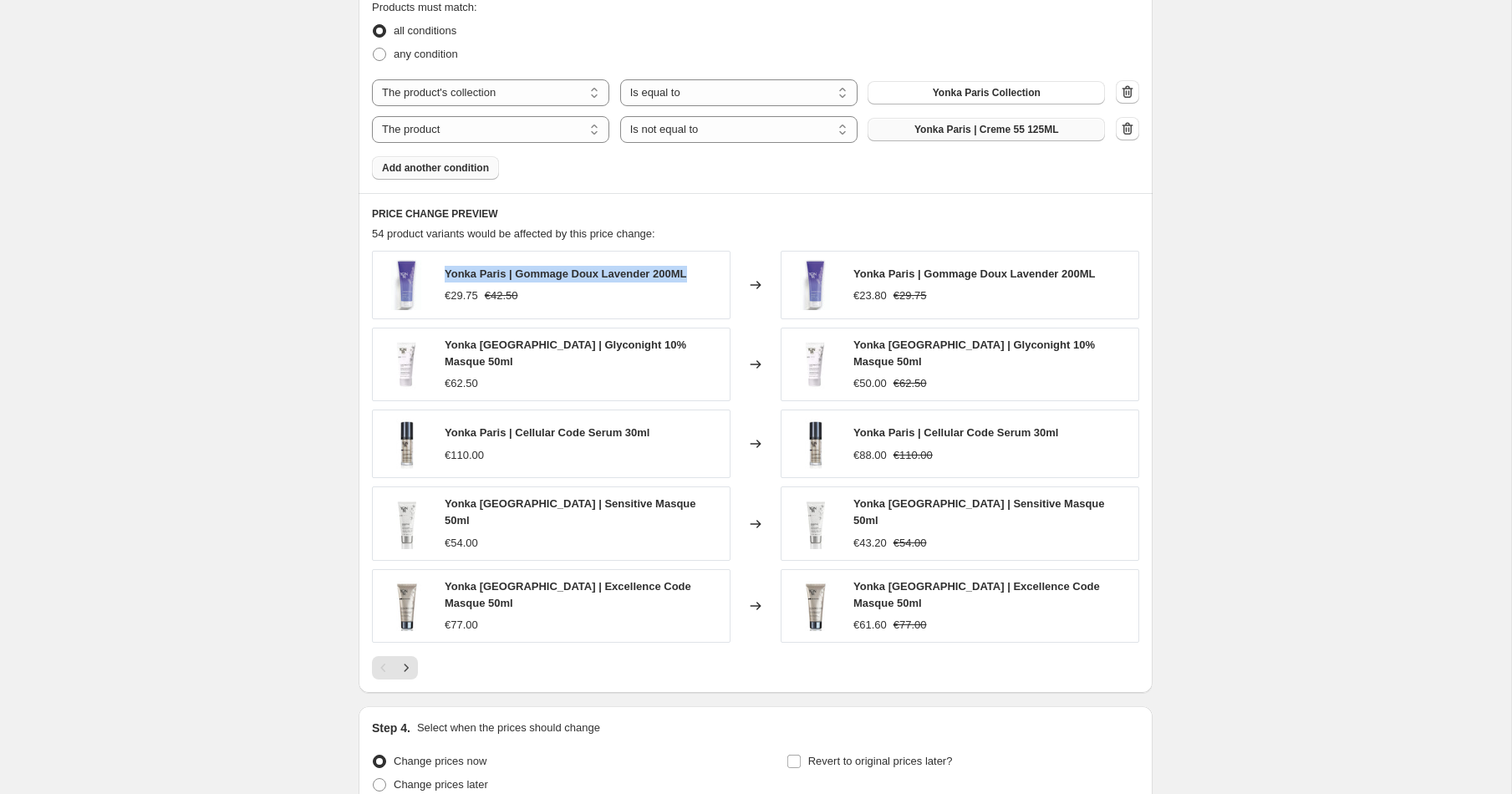
scroll to position [1054, 0]
click at [409, 659] on icon "Next" at bounding box center [406, 667] width 17 height 17
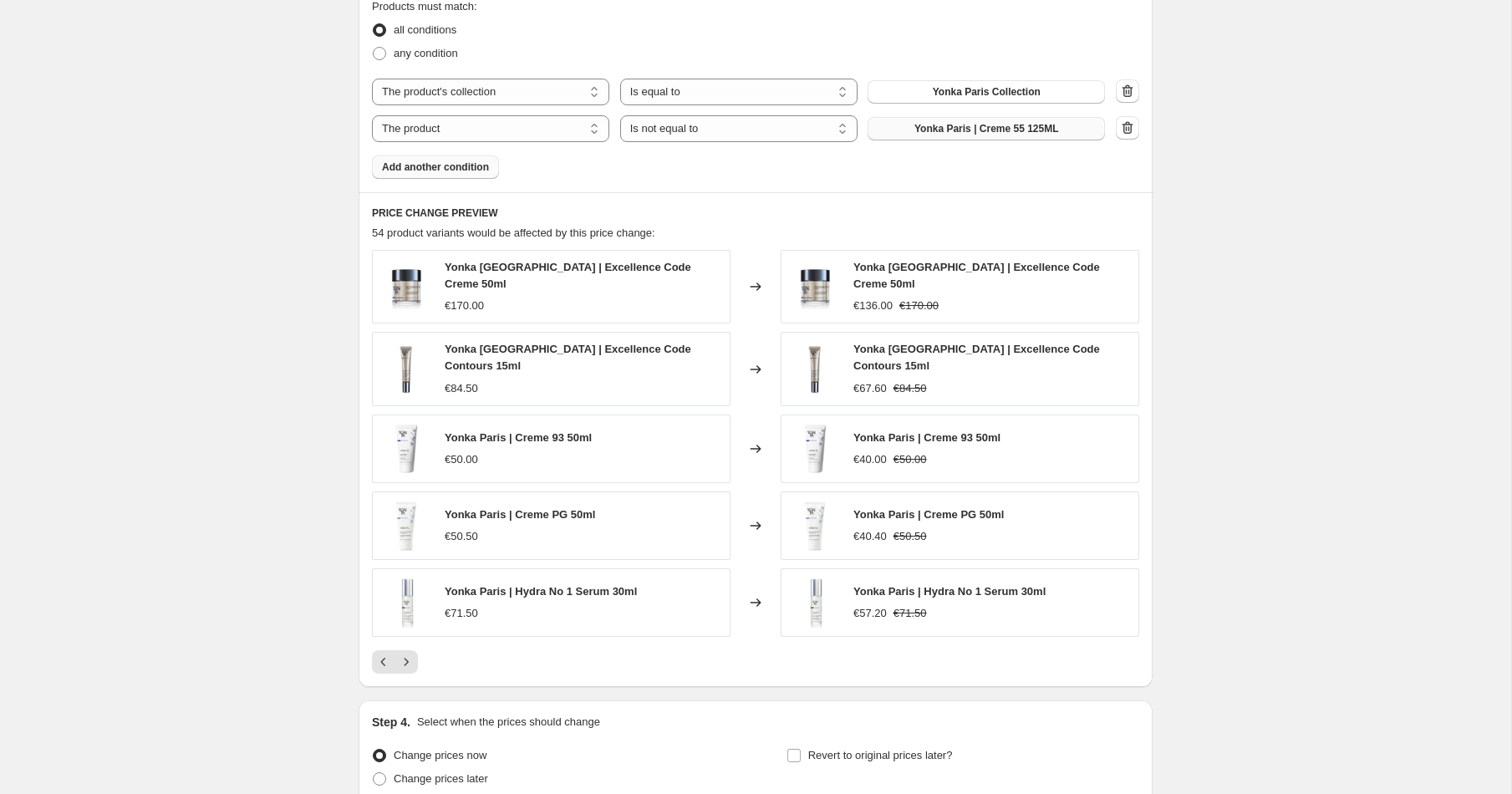
click at [428, 170] on span "Add another condition" at bounding box center [435, 167] width 107 height 13
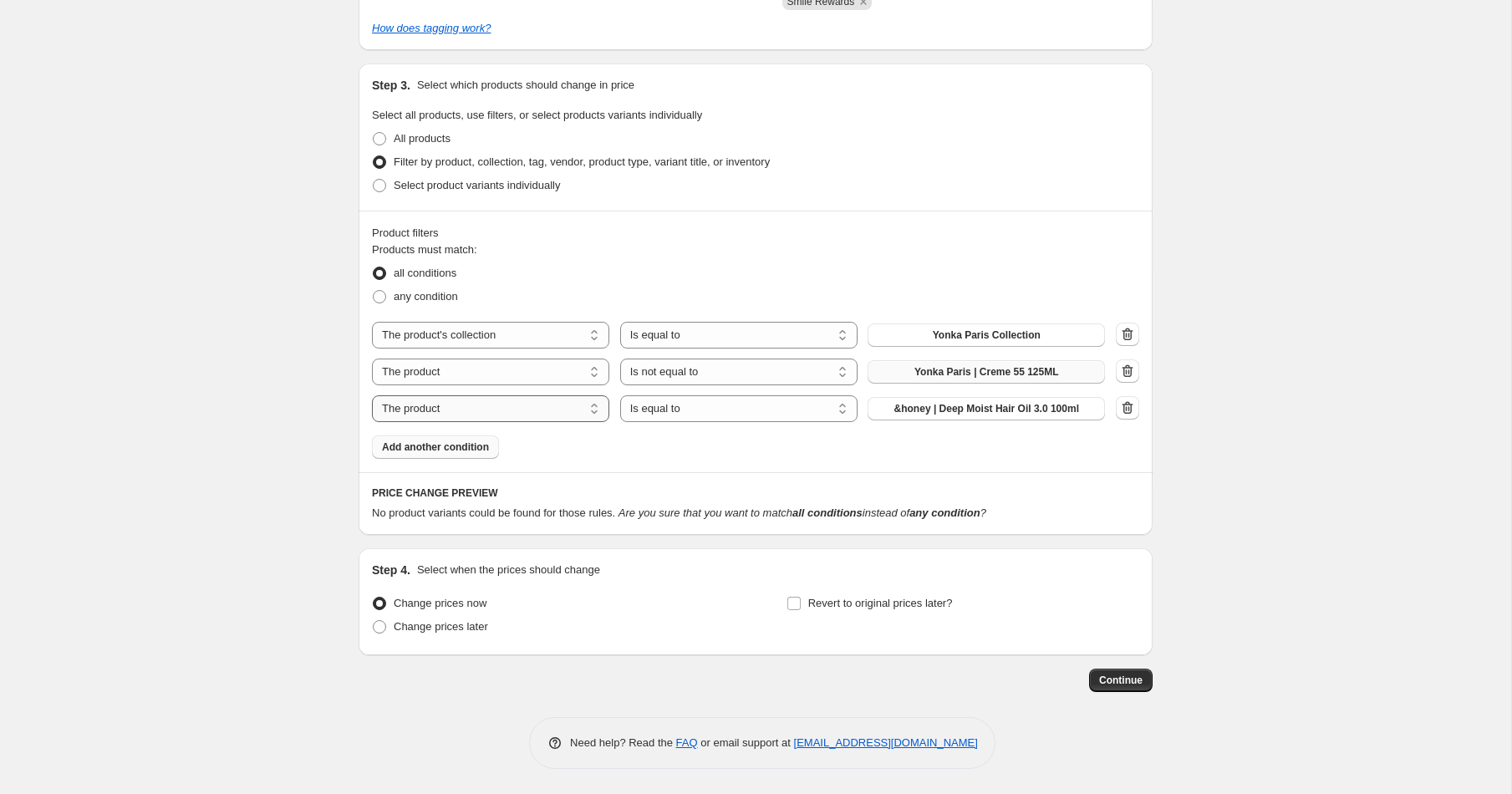
scroll to position [811, 0]
click at [462, 417] on select "The product The product's collection The product's tag The product's vendor The…" at bounding box center [490, 408] width 237 height 26
select select "tag"
click at [703, 409] on select "Is equal to Is not equal to" at bounding box center [739, 408] width 237 height 26
select select "not_equal"
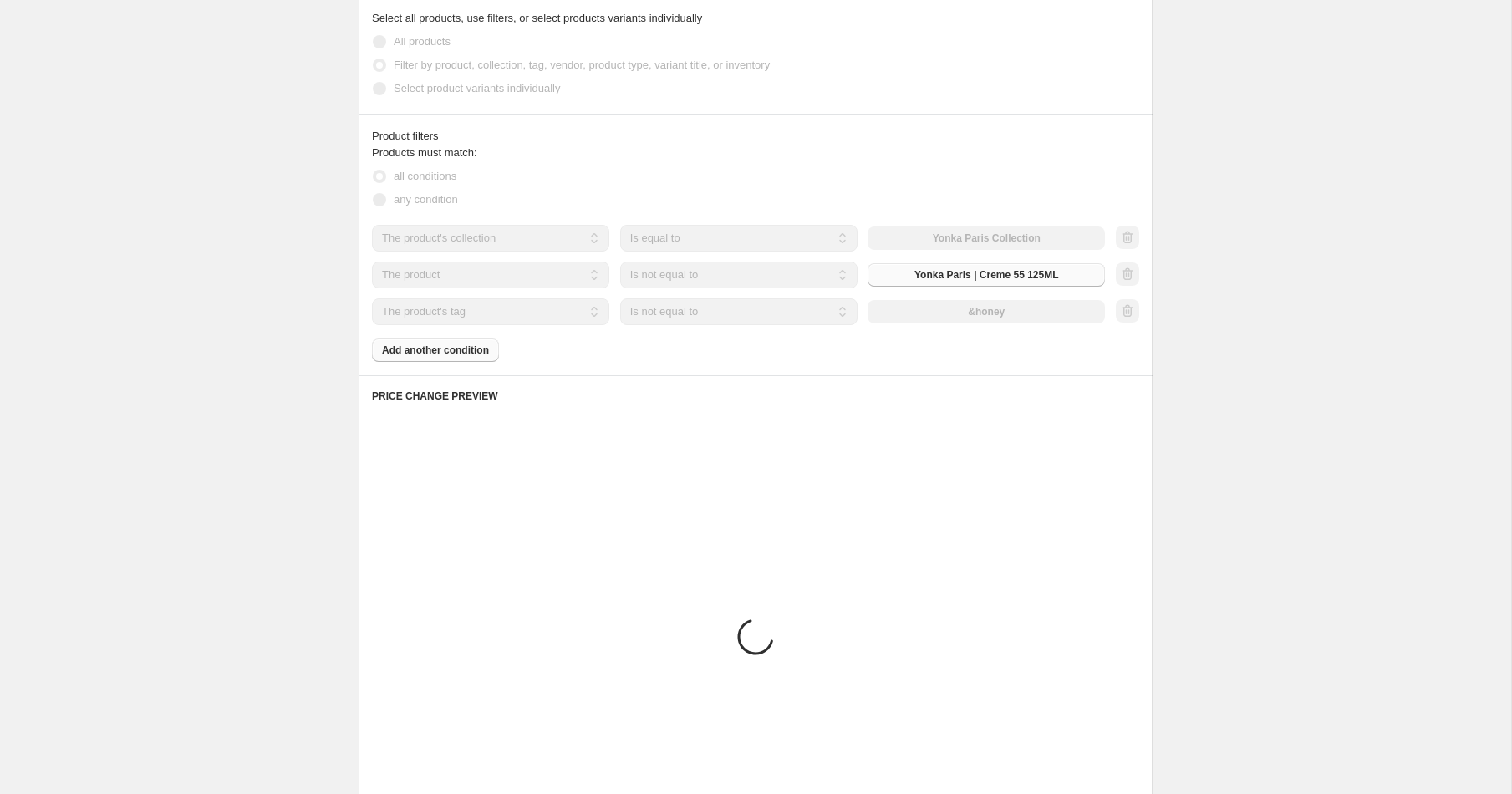
scroll to position [936, 0]
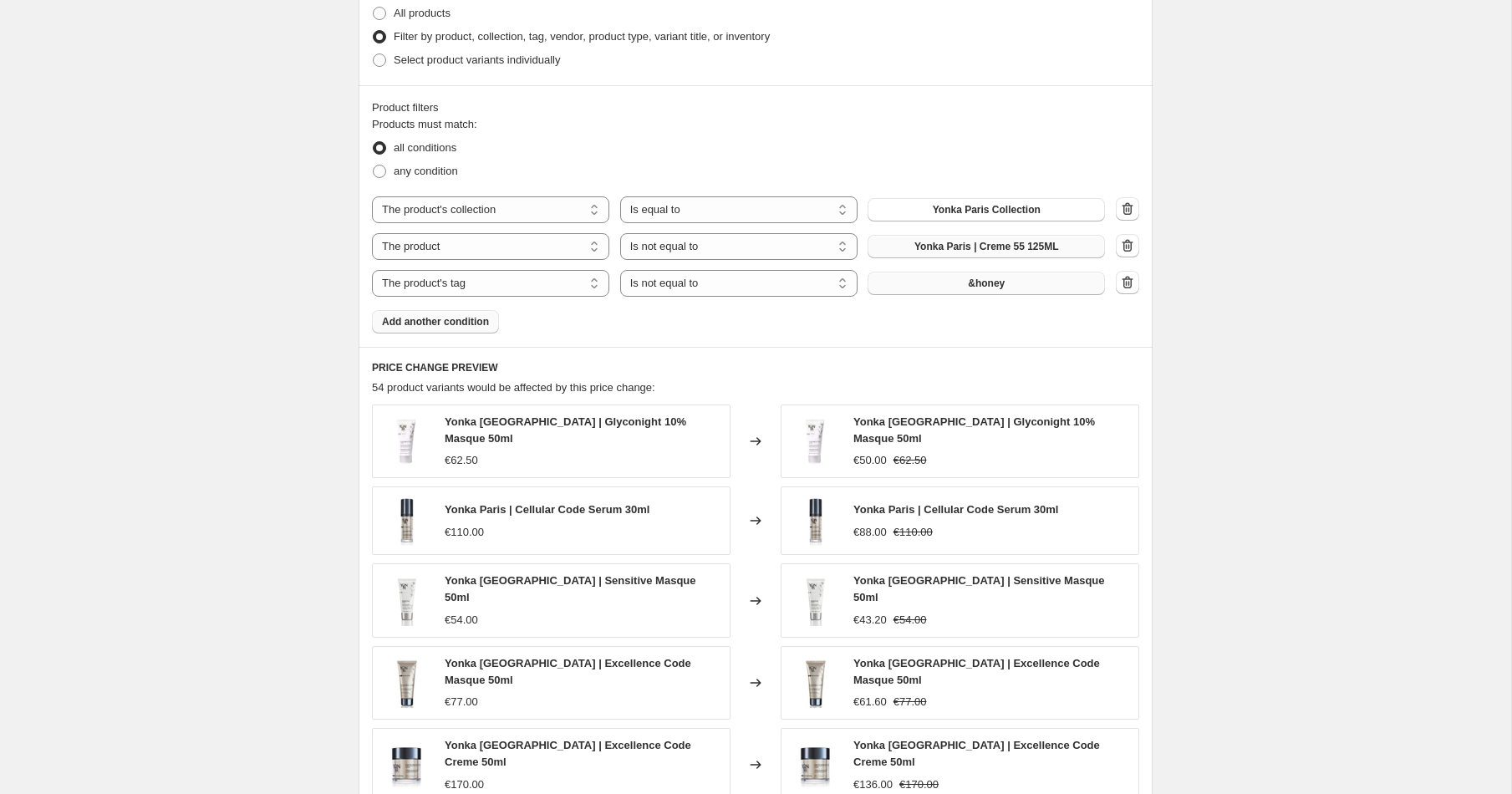
click at [928, 284] on button "&honey" at bounding box center [985, 282] width 237 height 23
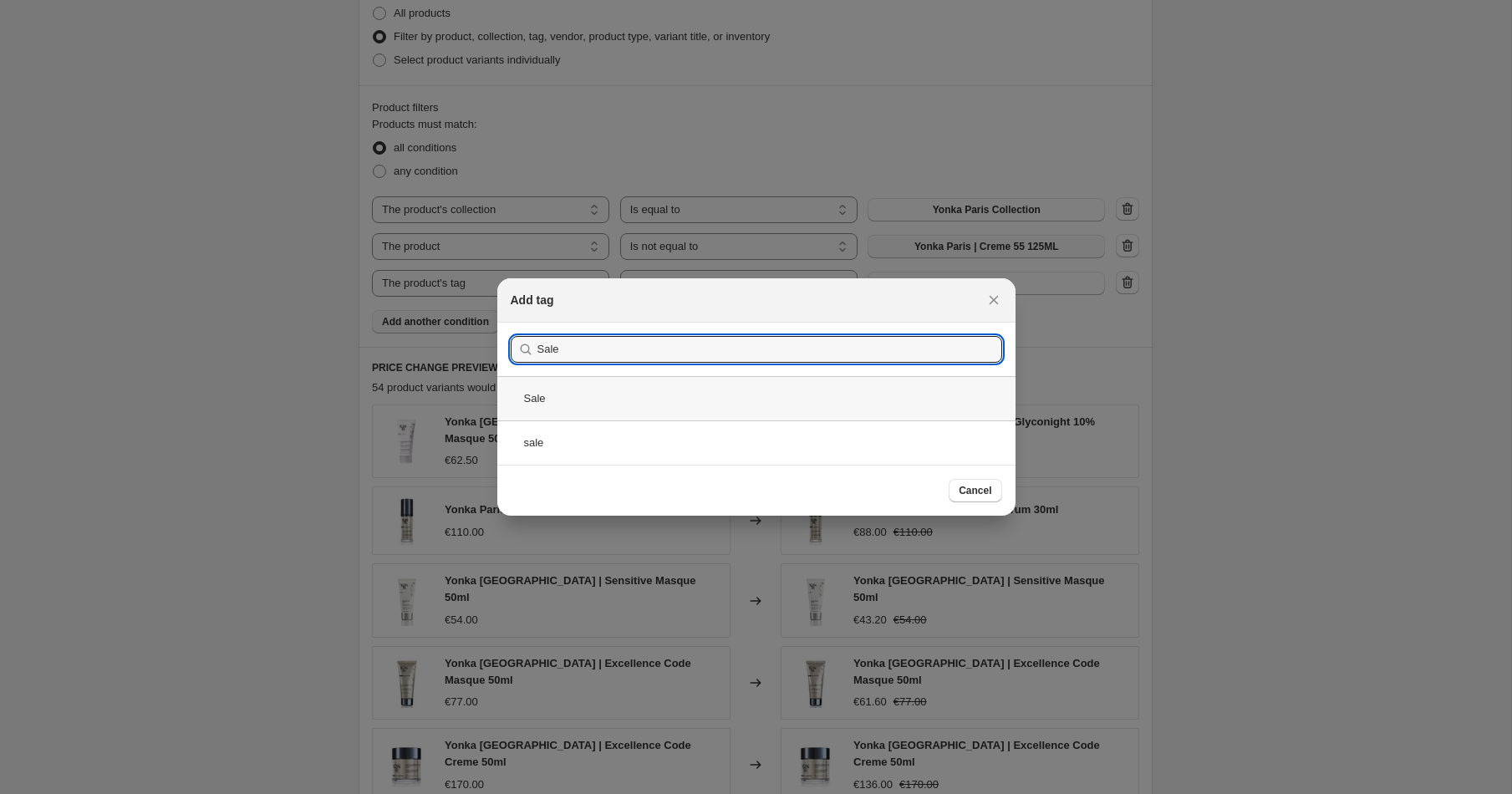
type input "Sale"
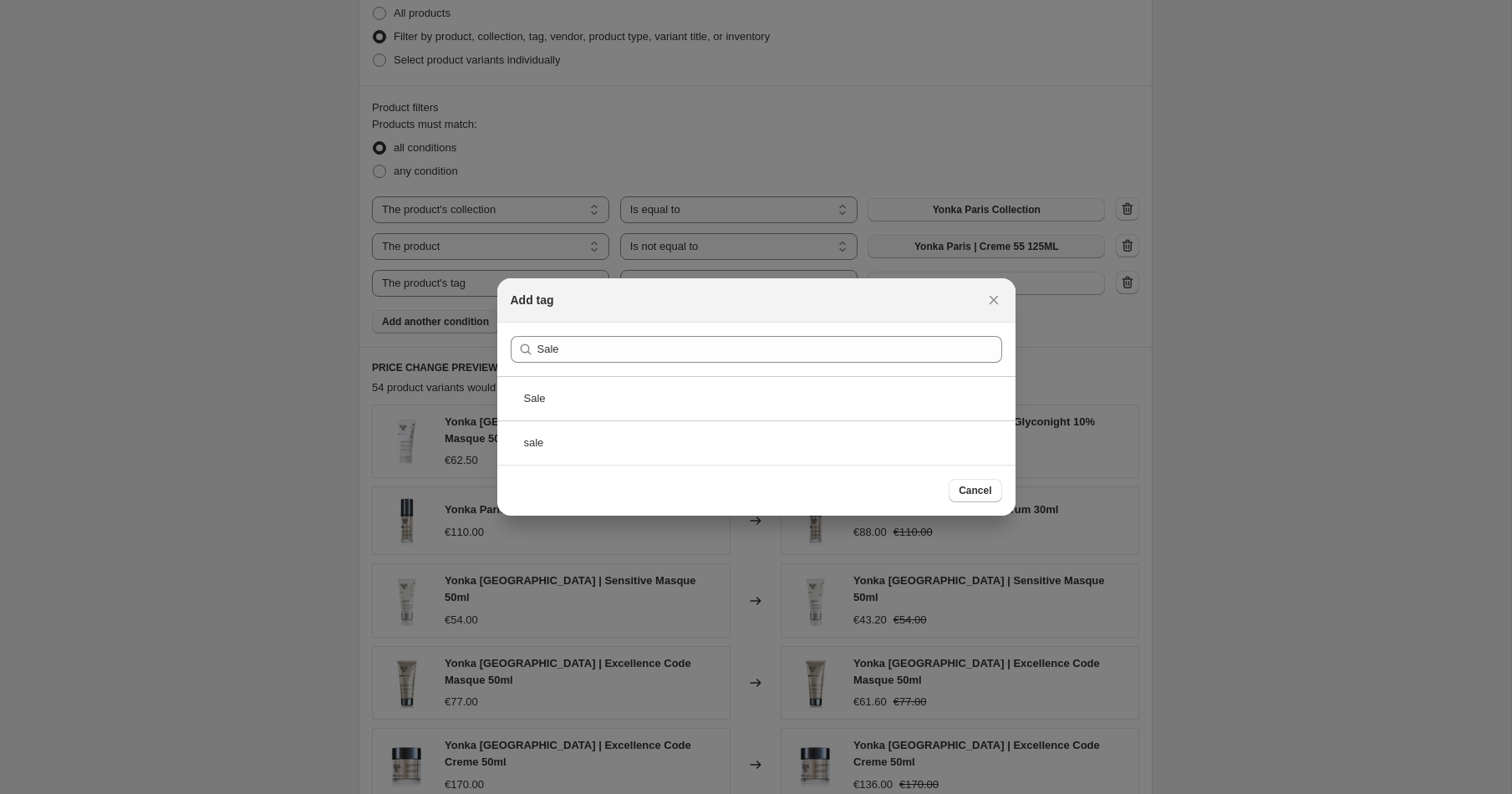
drag, startPoint x: 538, startPoint y: 402, endPoint x: 678, endPoint y: 433, distance: 143.4
click at [538, 402] on div "Sale" at bounding box center [756, 398] width 518 height 44
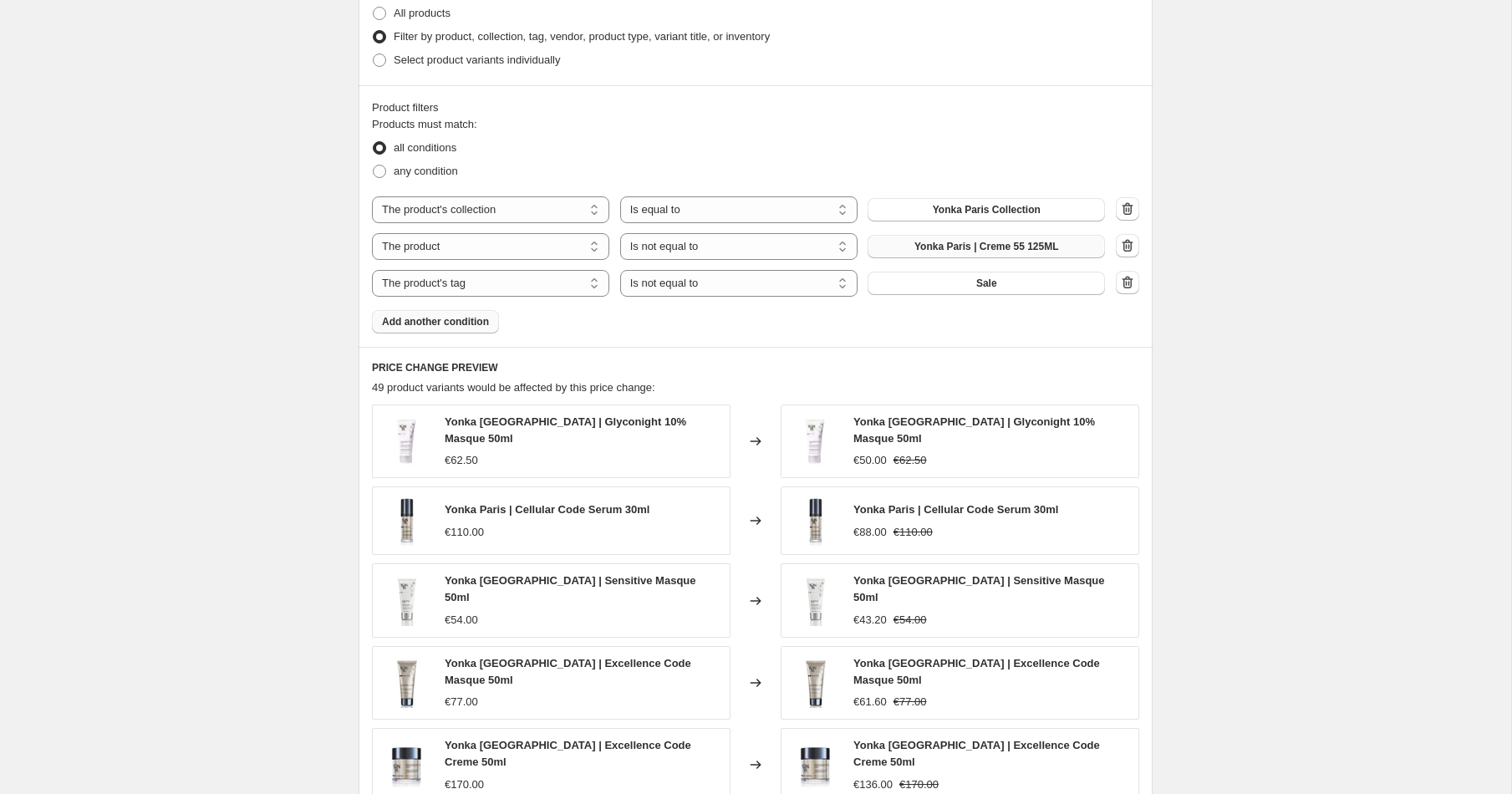
click at [472, 318] on span "Add another condition" at bounding box center [435, 322] width 107 height 13
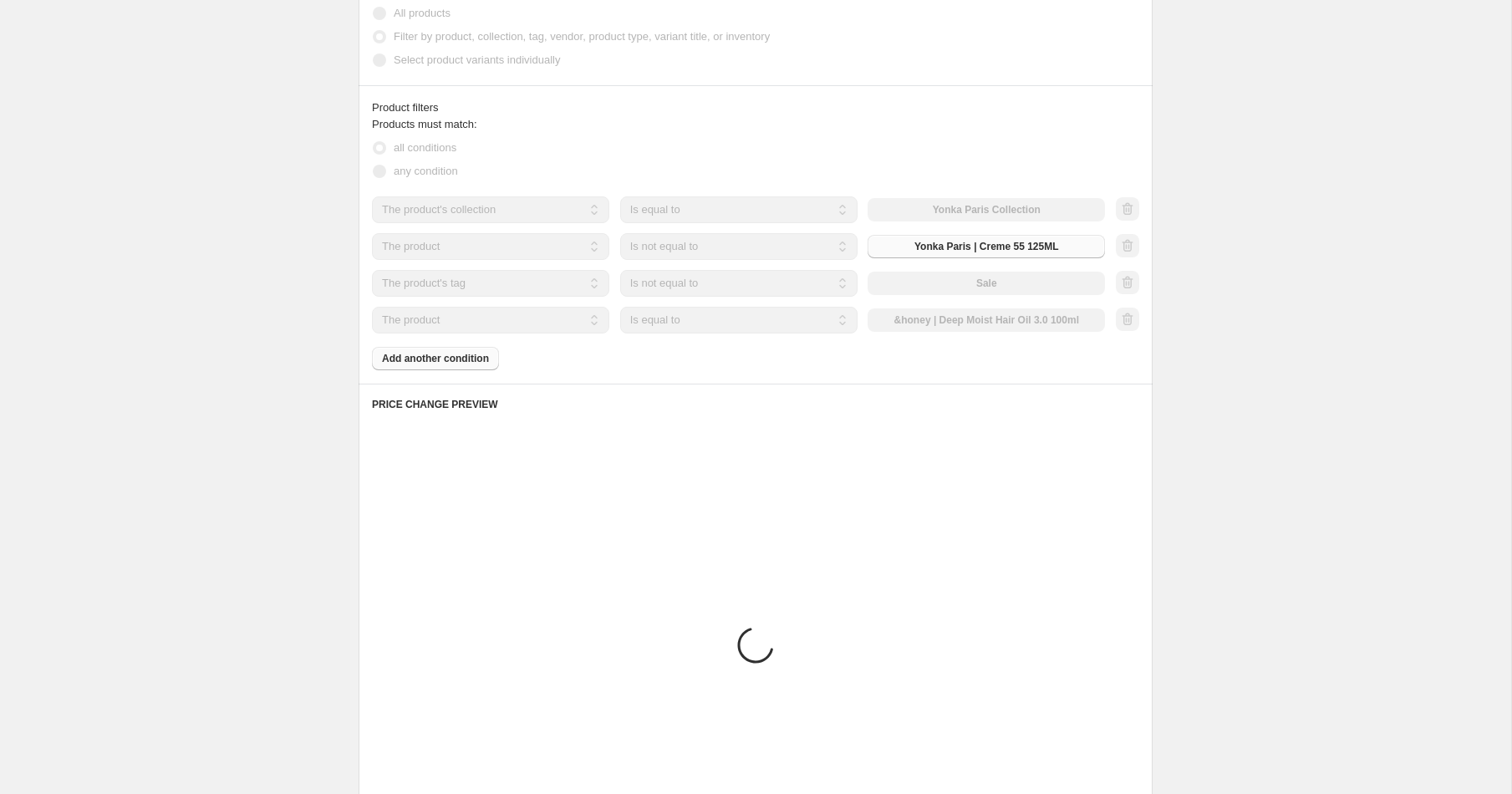
scroll to position [847, 0]
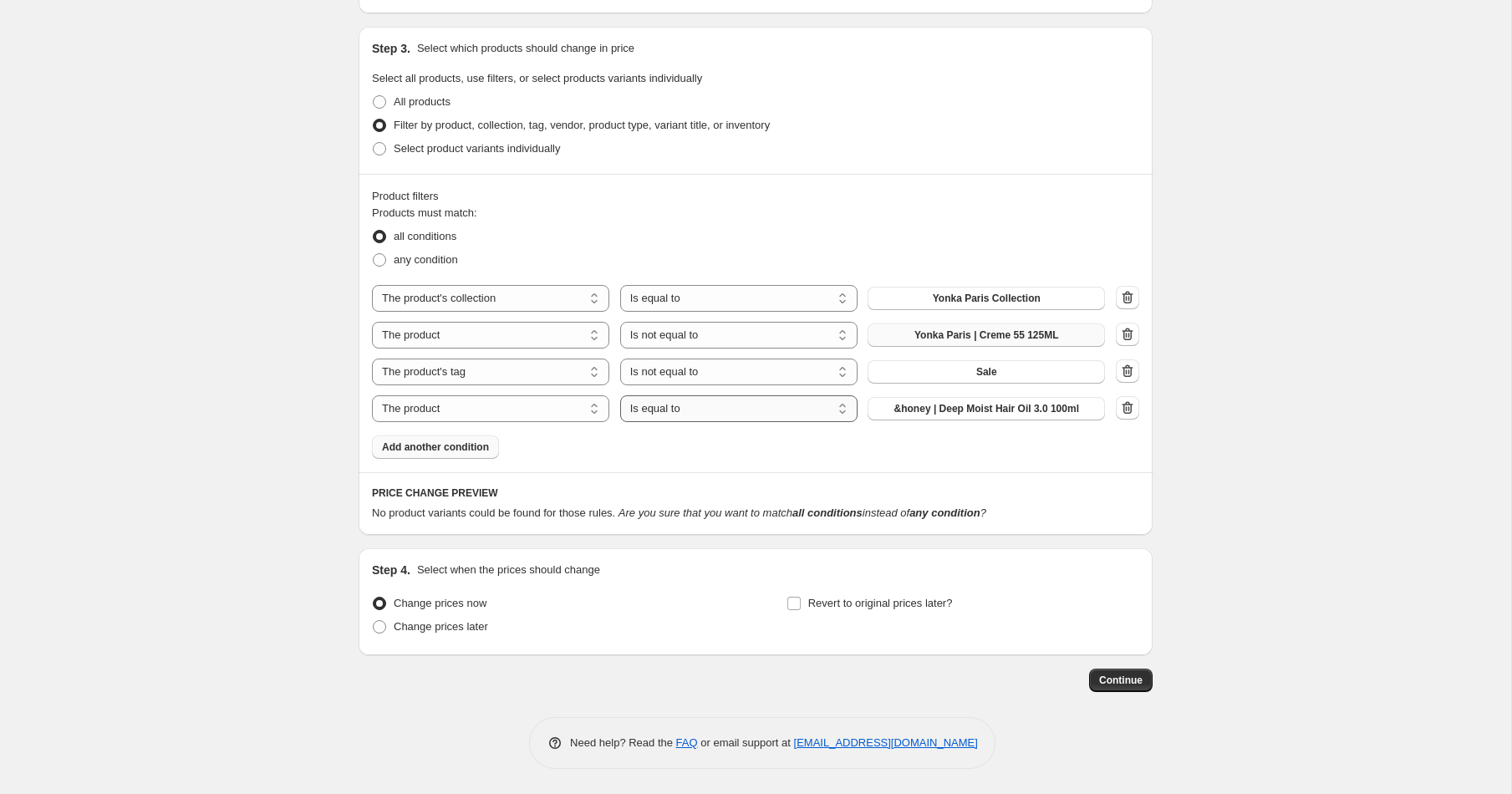
click at [649, 322] on select "Is equal to Is not equal to" at bounding box center [739, 335] width 237 height 26
click at [684, 409] on select "Is equal to Is not equal to" at bounding box center [739, 408] width 237 height 26
select select "not_equal"
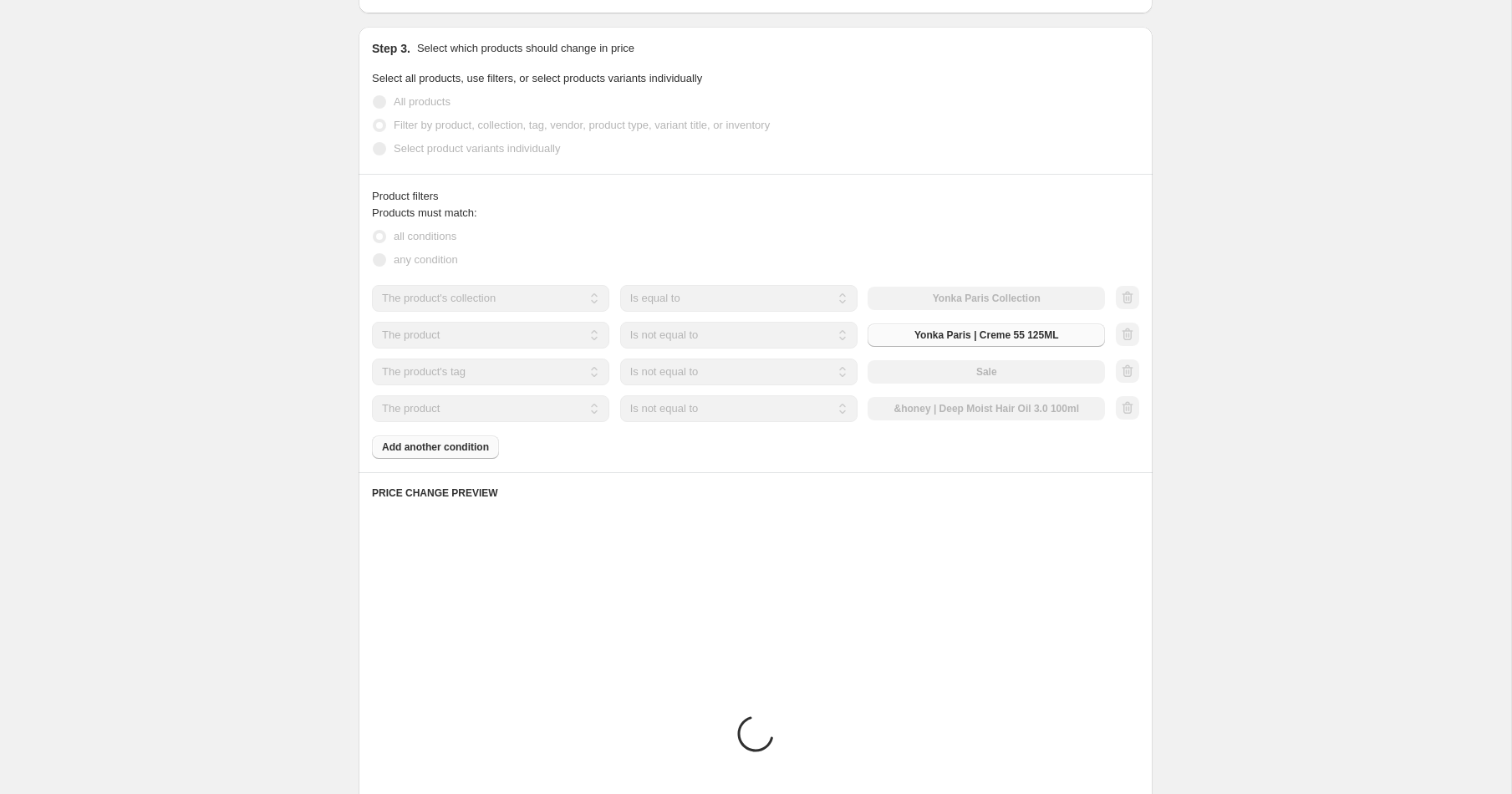
click at [961, 418] on div "The product The product's collection The product's tag The product's vendor The…" at bounding box center [738, 408] width 733 height 26
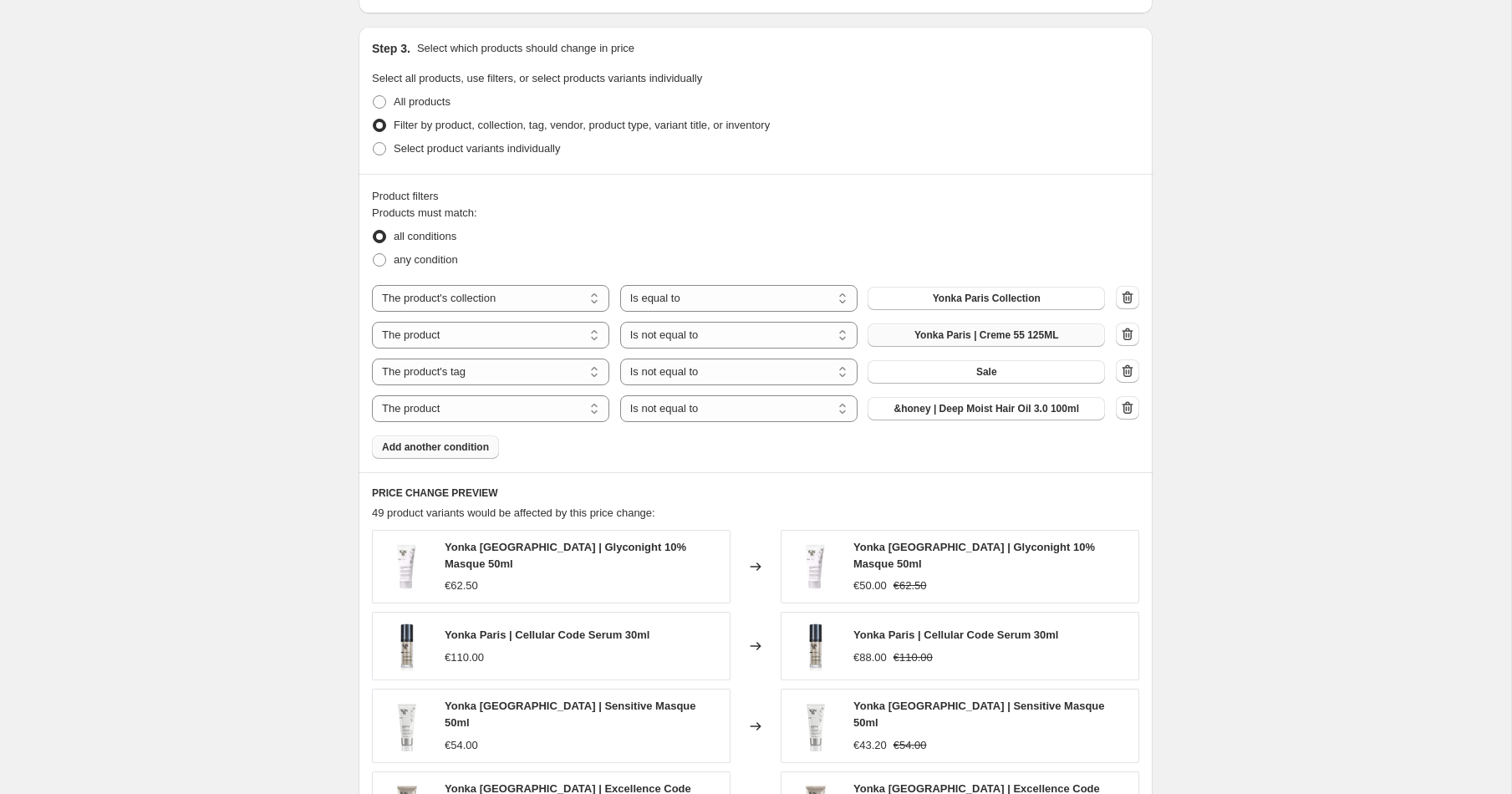
click at [961, 418] on button "&honey | Deep Moist Hair Oil 3.0 100ml" at bounding box center [985, 408] width 237 height 23
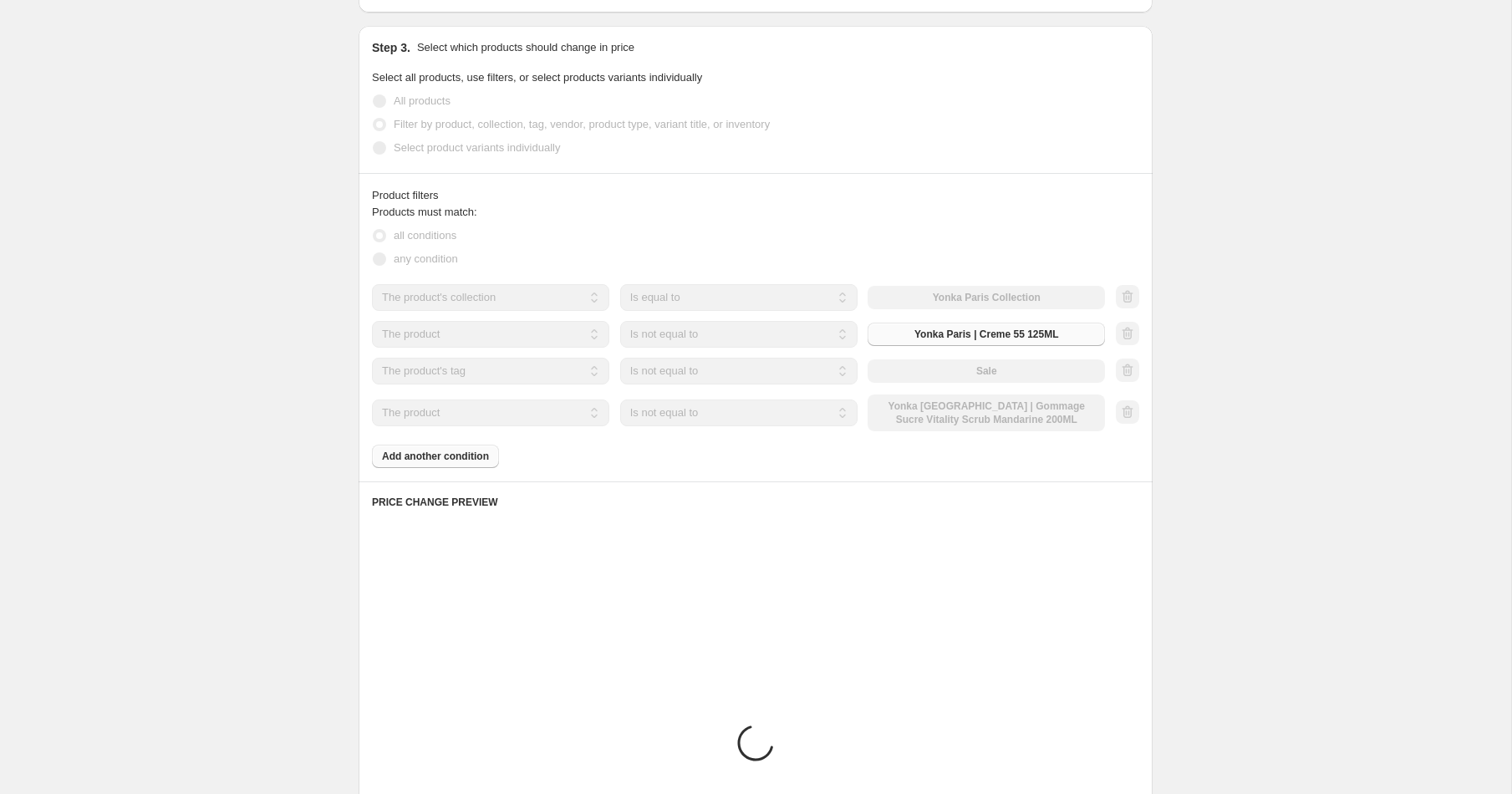
click at [449, 461] on div "Products must match: all conditions any condition The product The product's col…" at bounding box center [756, 335] width 768 height 264
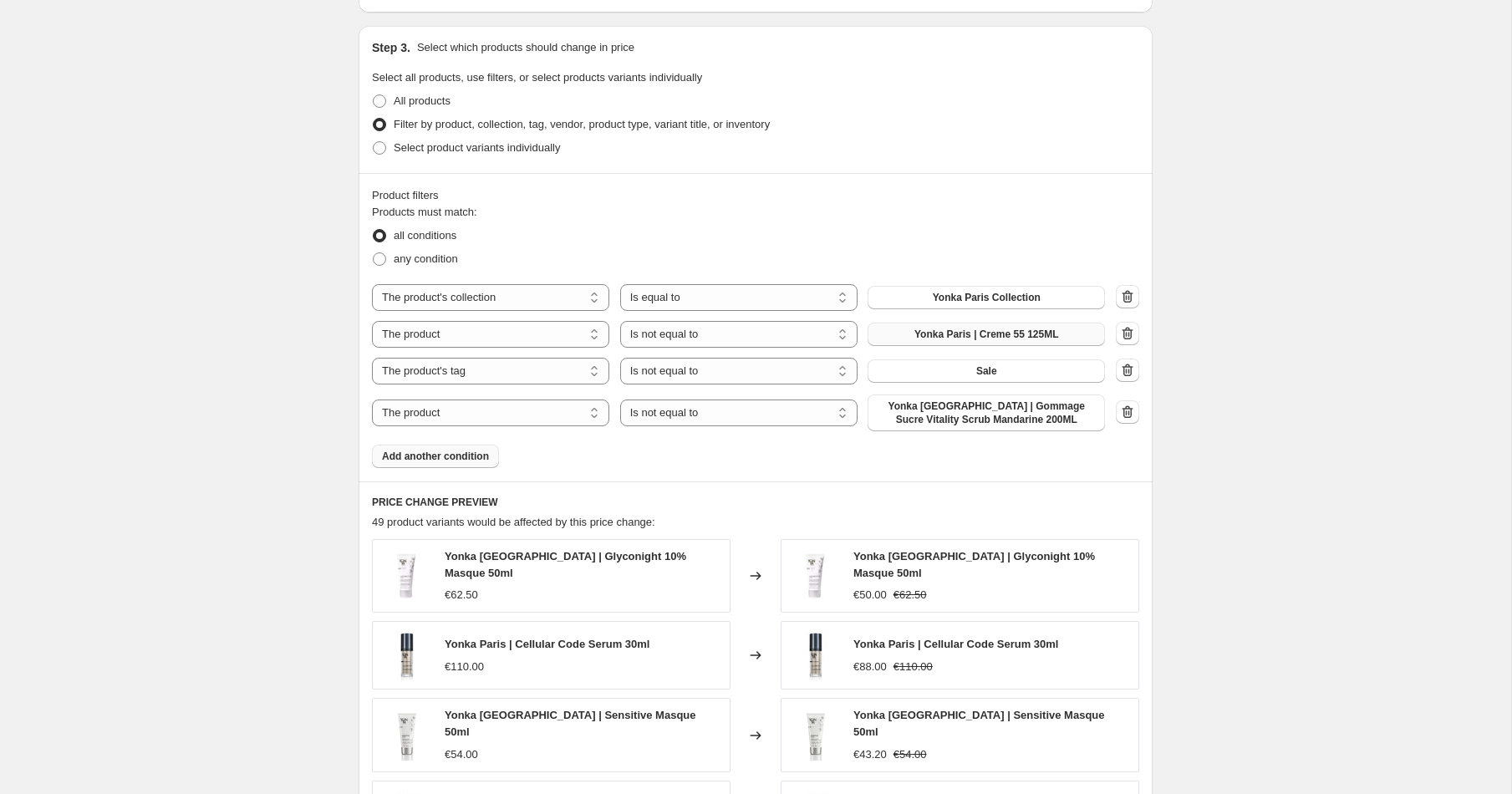
click at [449, 461] on span "Add another condition" at bounding box center [435, 456] width 107 height 13
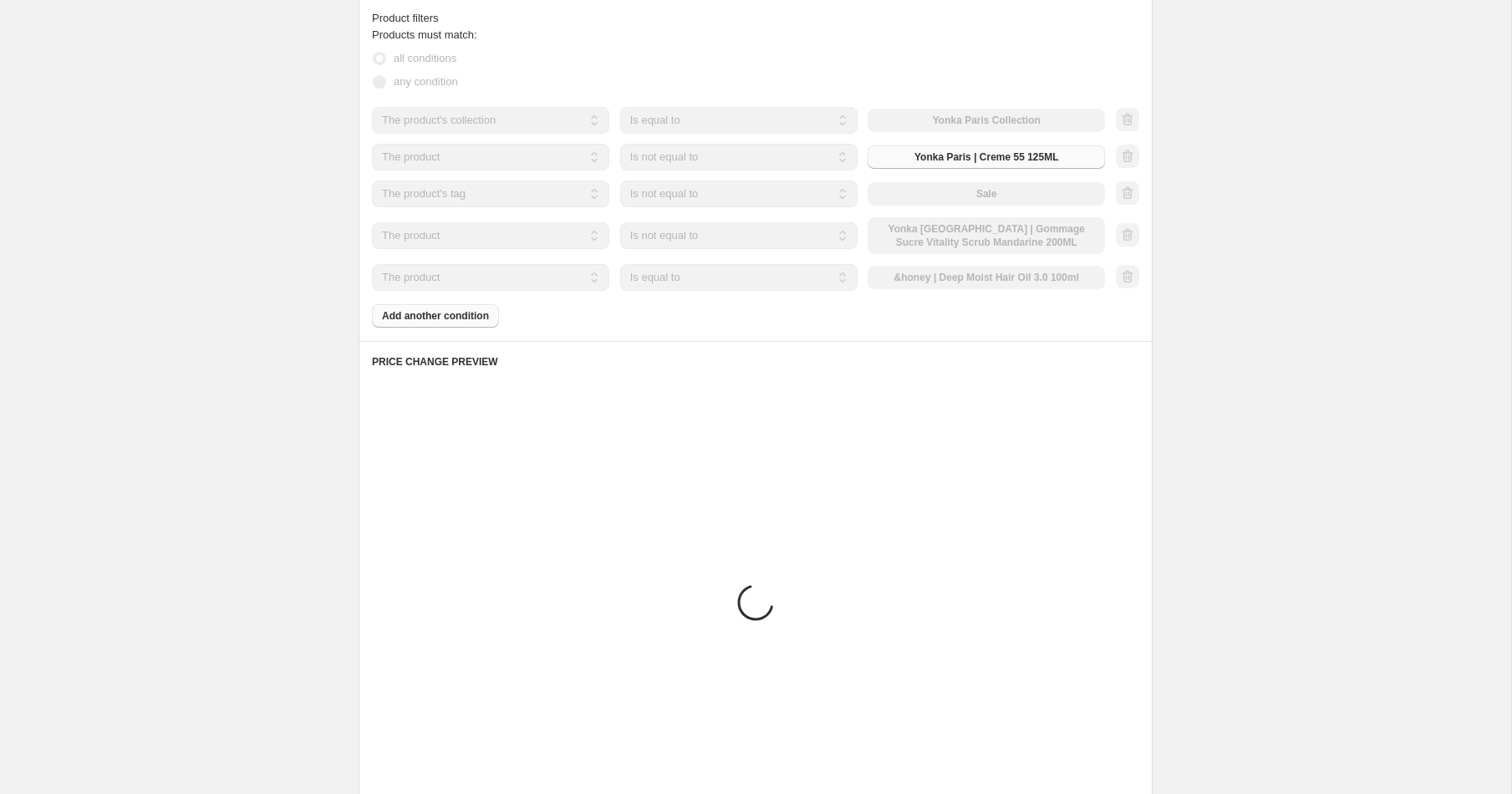
scroll to position [894, 0]
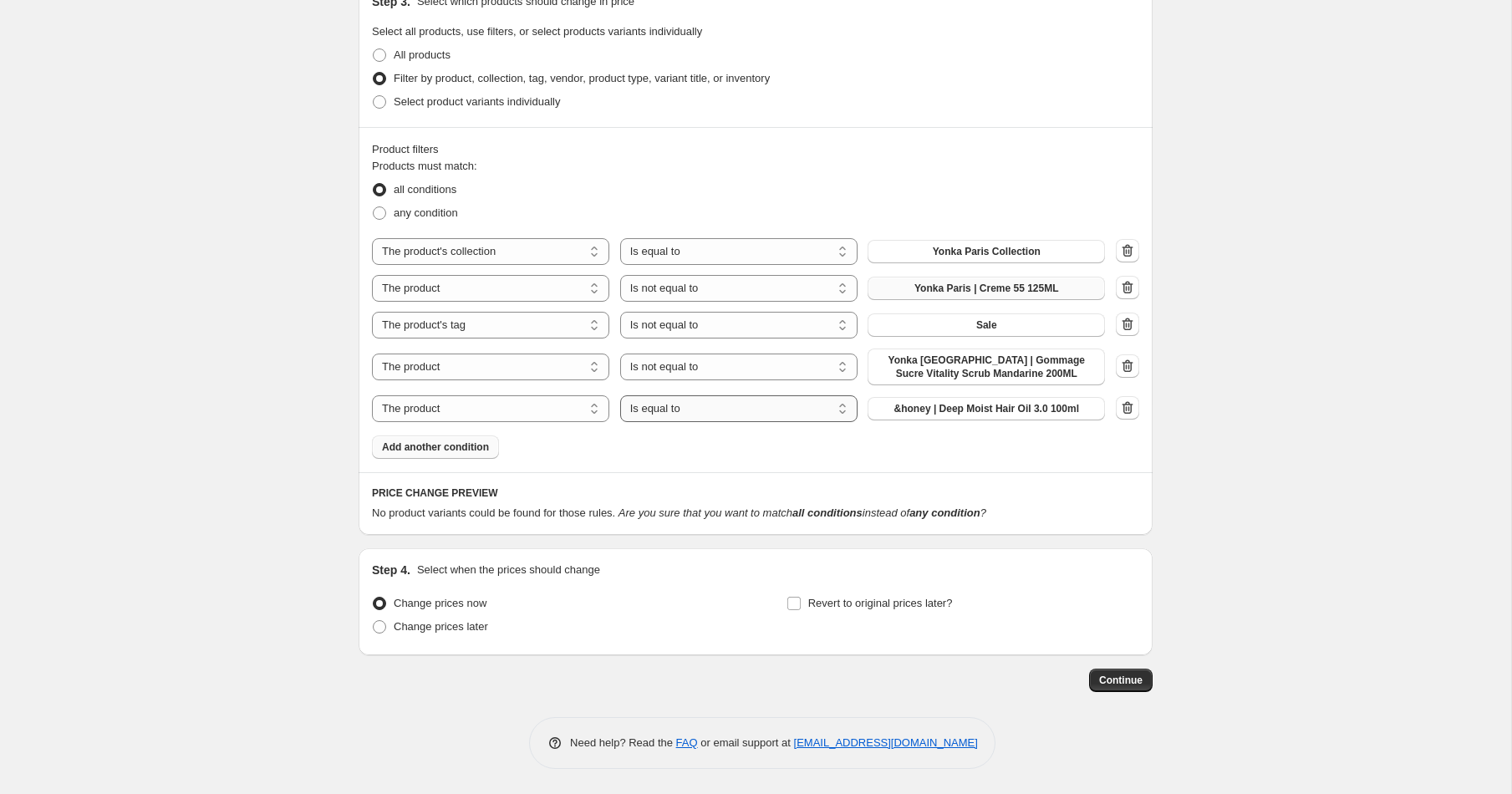
click at [726, 416] on select "Is equal to Is not equal to" at bounding box center [739, 408] width 237 height 26
click at [430, 217] on span "any condition" at bounding box center [425, 212] width 65 height 12
click at [374, 207] on input "any condition" at bounding box center [373, 206] width 1 height 1
radio input "true"
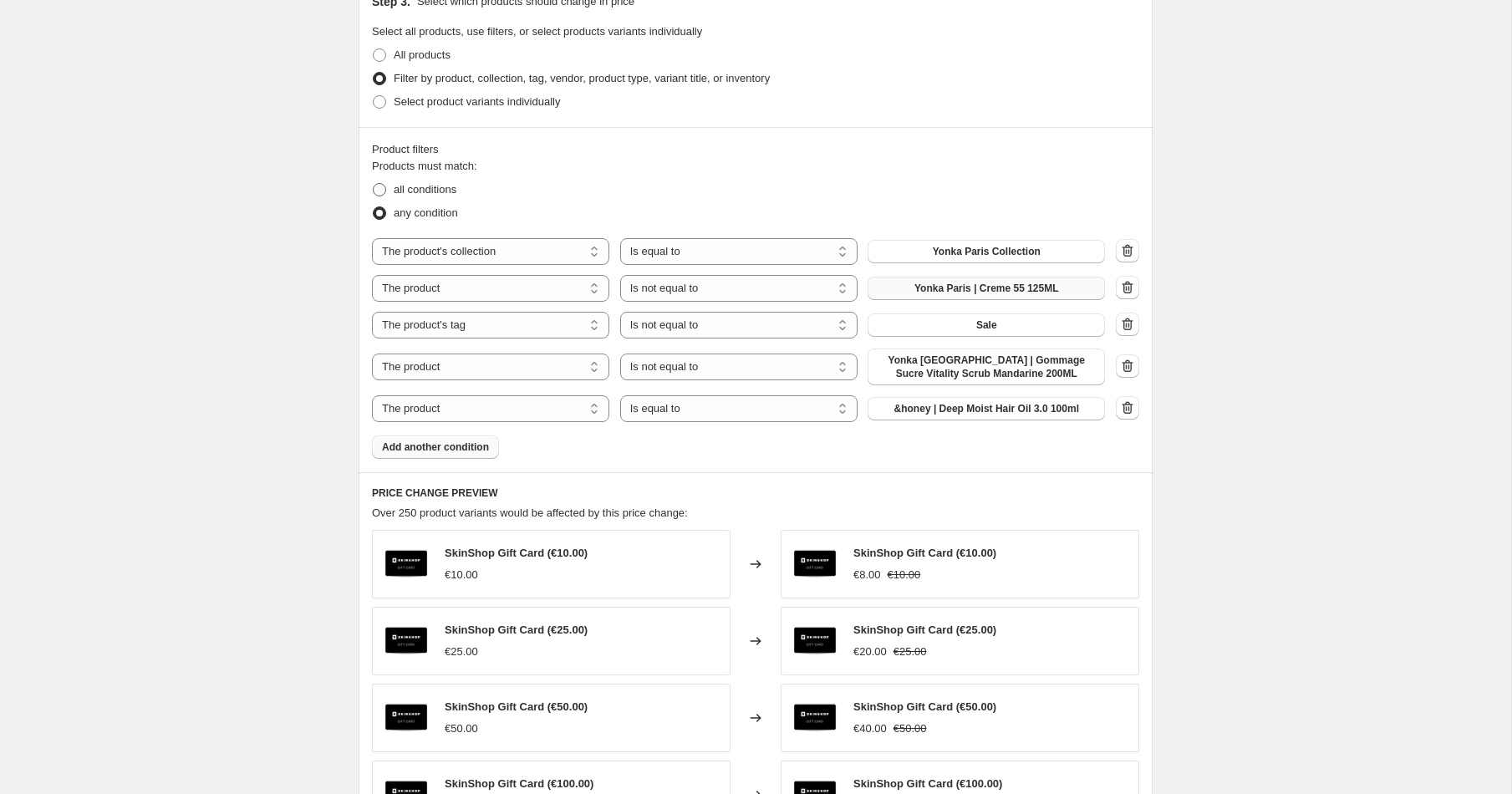
click at [406, 187] on span "all conditions" at bounding box center [424, 189] width 63 height 12
click at [374, 184] on input "all conditions" at bounding box center [373, 183] width 1 height 1
radio input "true"
